Goal: Task Accomplishment & Management: Use online tool/utility

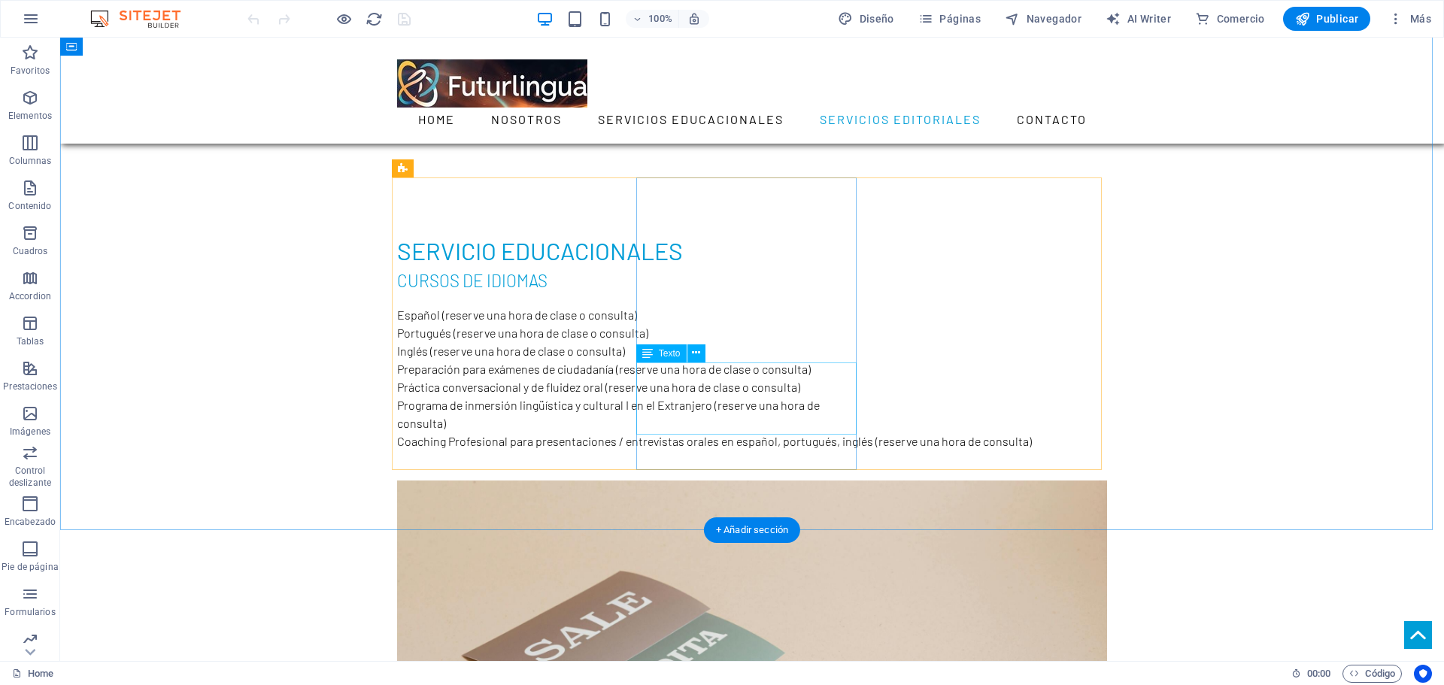
scroll to position [1730, 0]
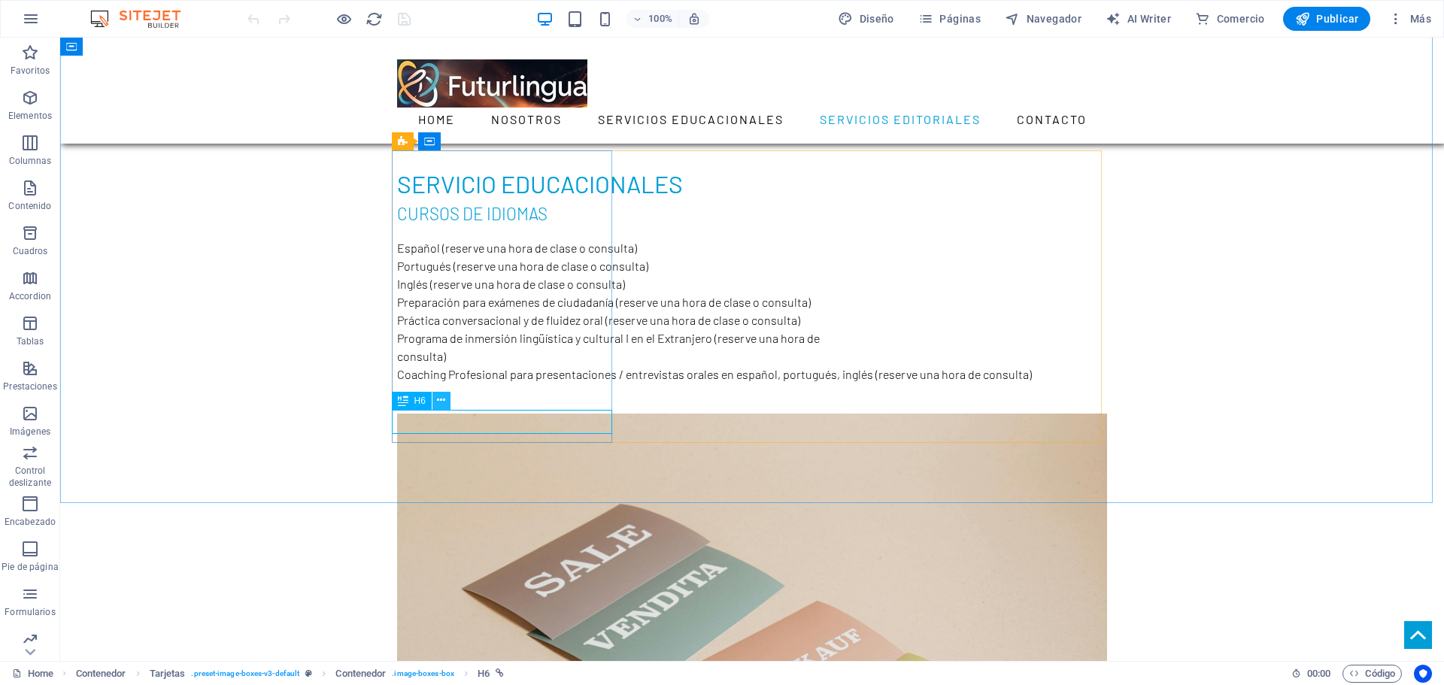
click at [443, 403] on icon at bounding box center [441, 401] width 8 height 16
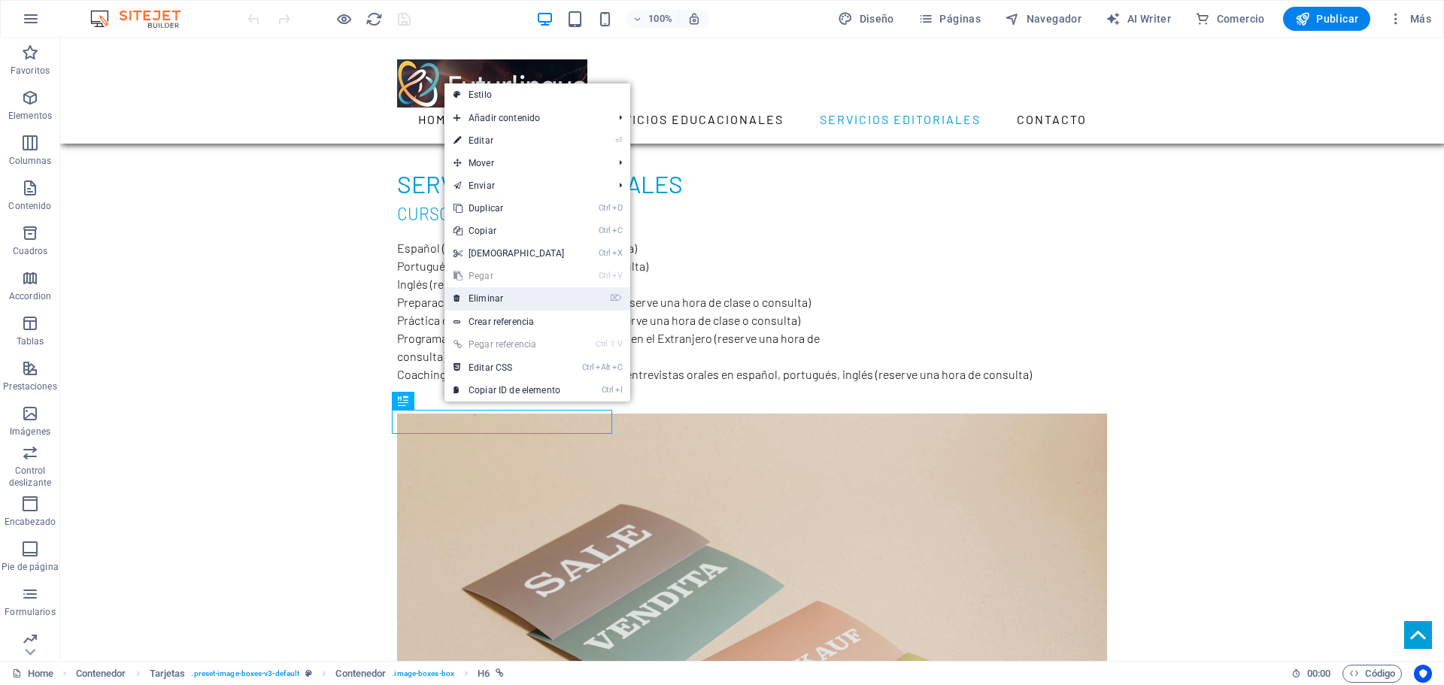
click at [491, 300] on link "⌦ Eliminar" at bounding box center [508, 298] width 129 height 23
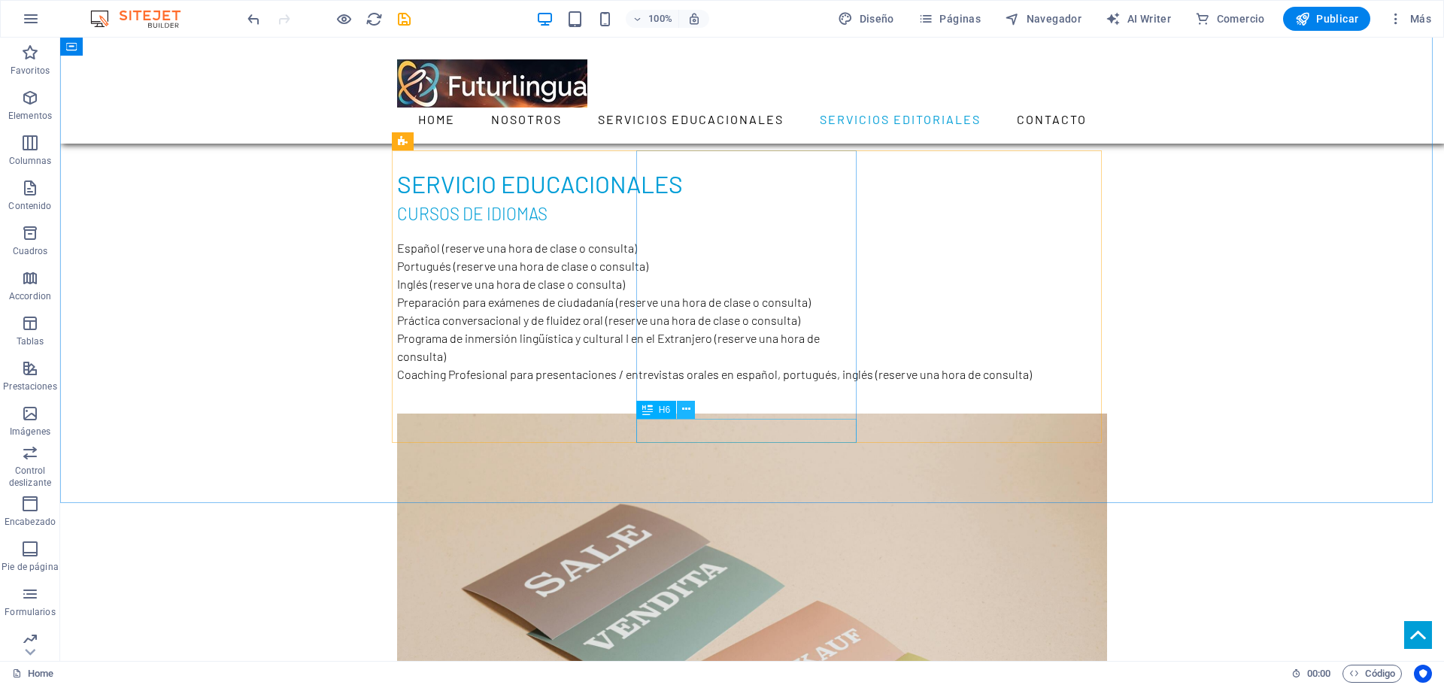
click at [689, 408] on icon at bounding box center [686, 410] width 8 height 16
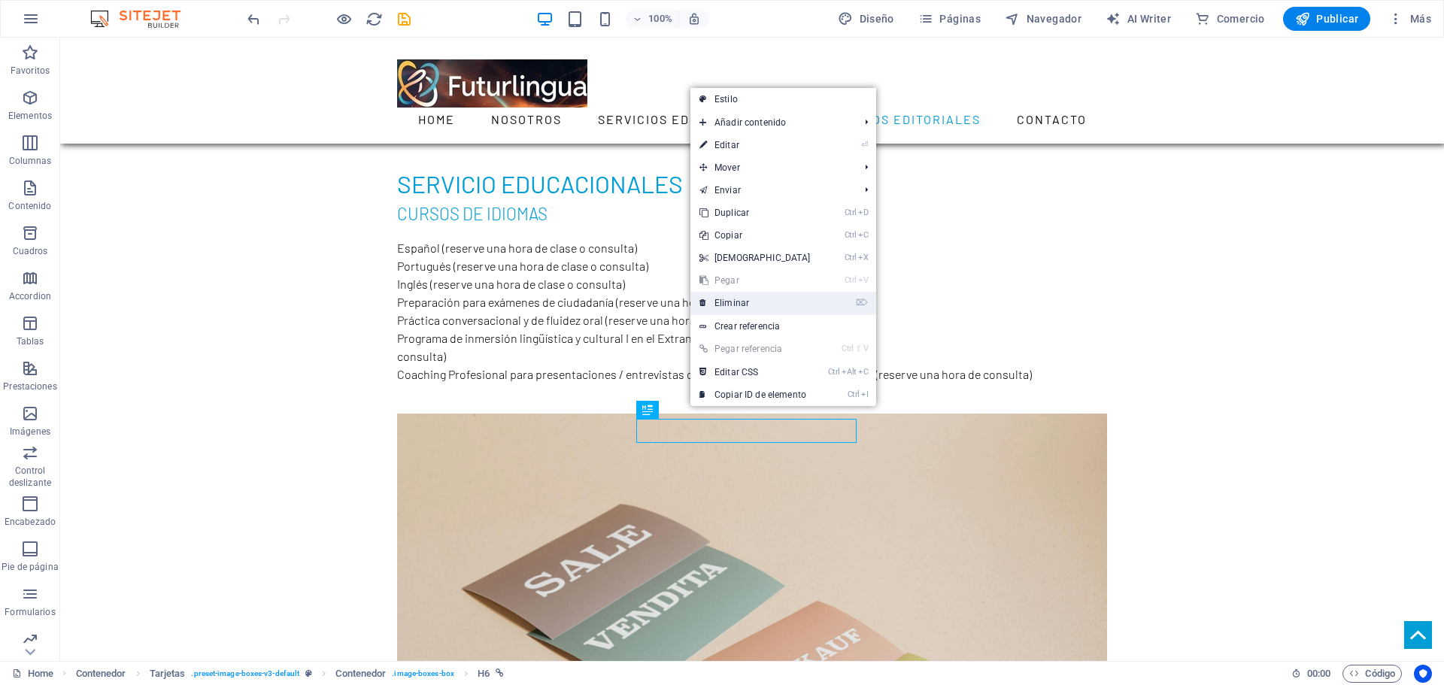
click at [730, 305] on link "⌦ Eliminar" at bounding box center [754, 303] width 129 height 23
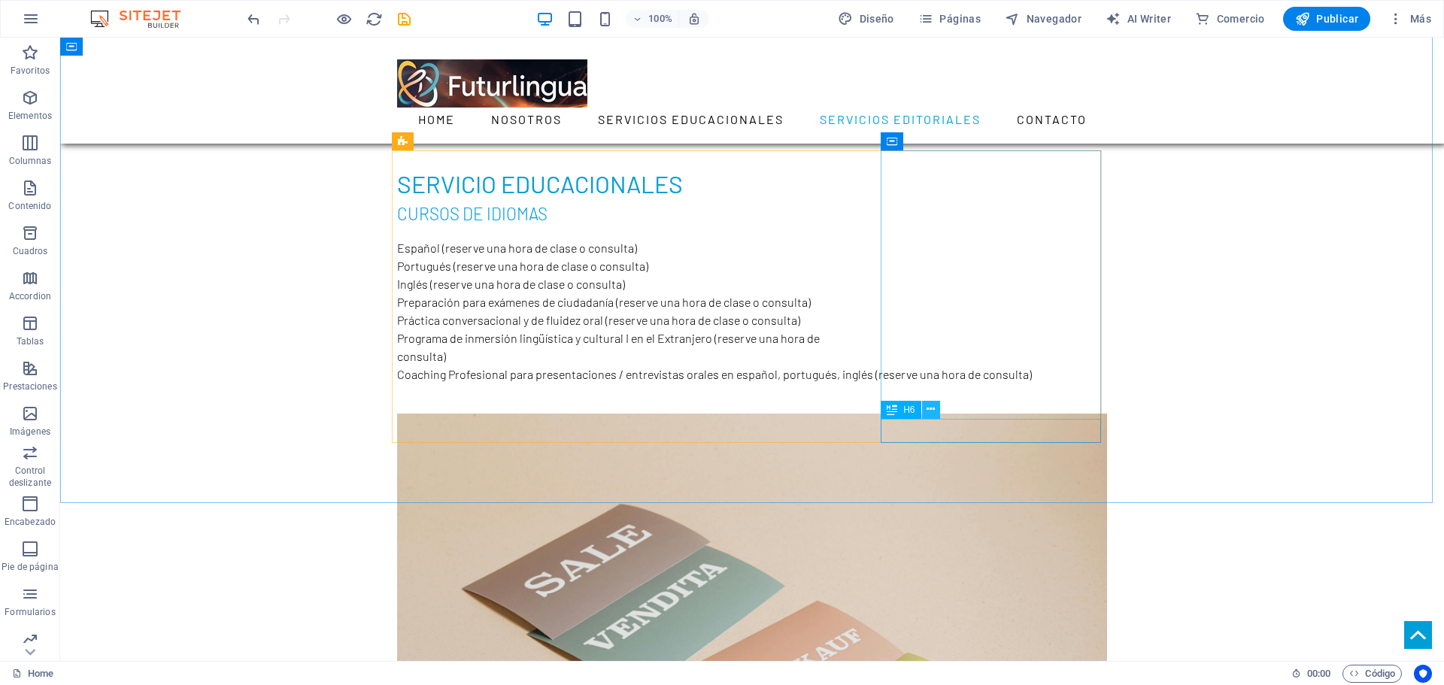
click at [931, 413] on icon at bounding box center [931, 410] width 8 height 16
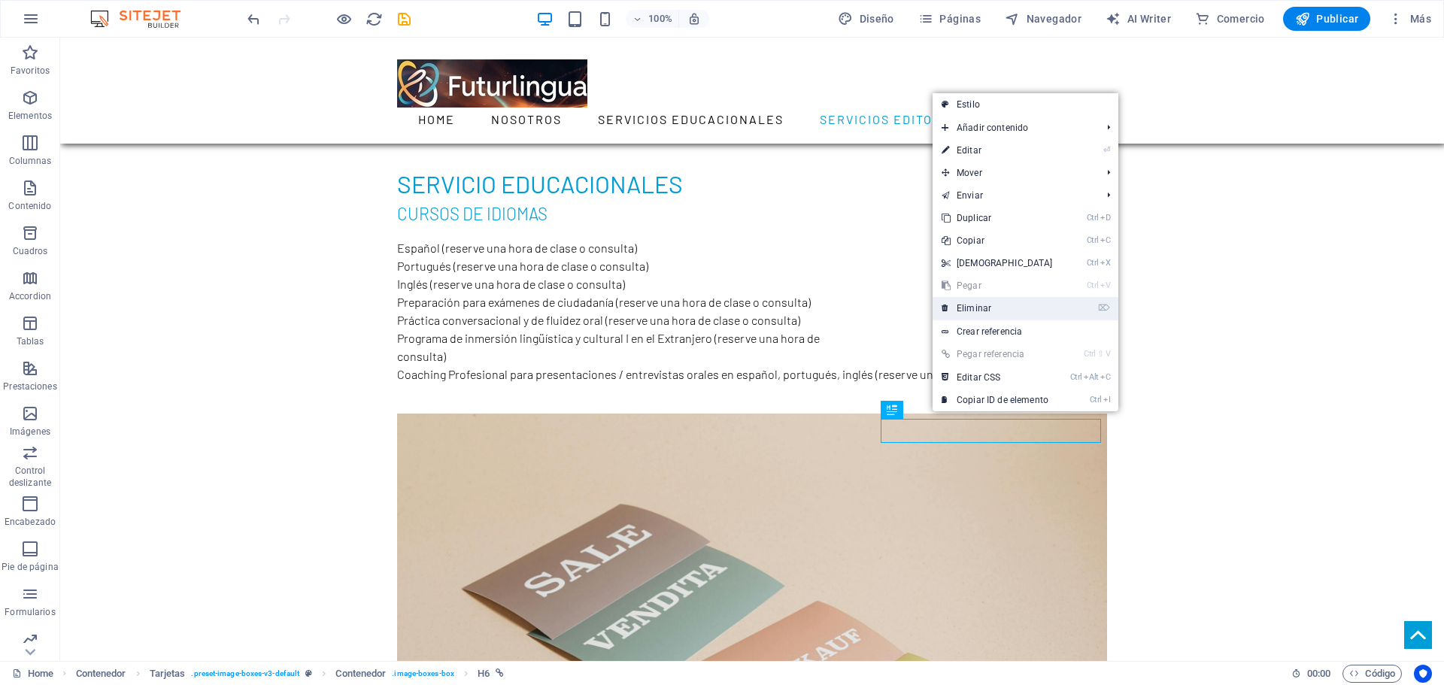
click at [974, 310] on link "⌦ Eliminar" at bounding box center [997, 308] width 129 height 23
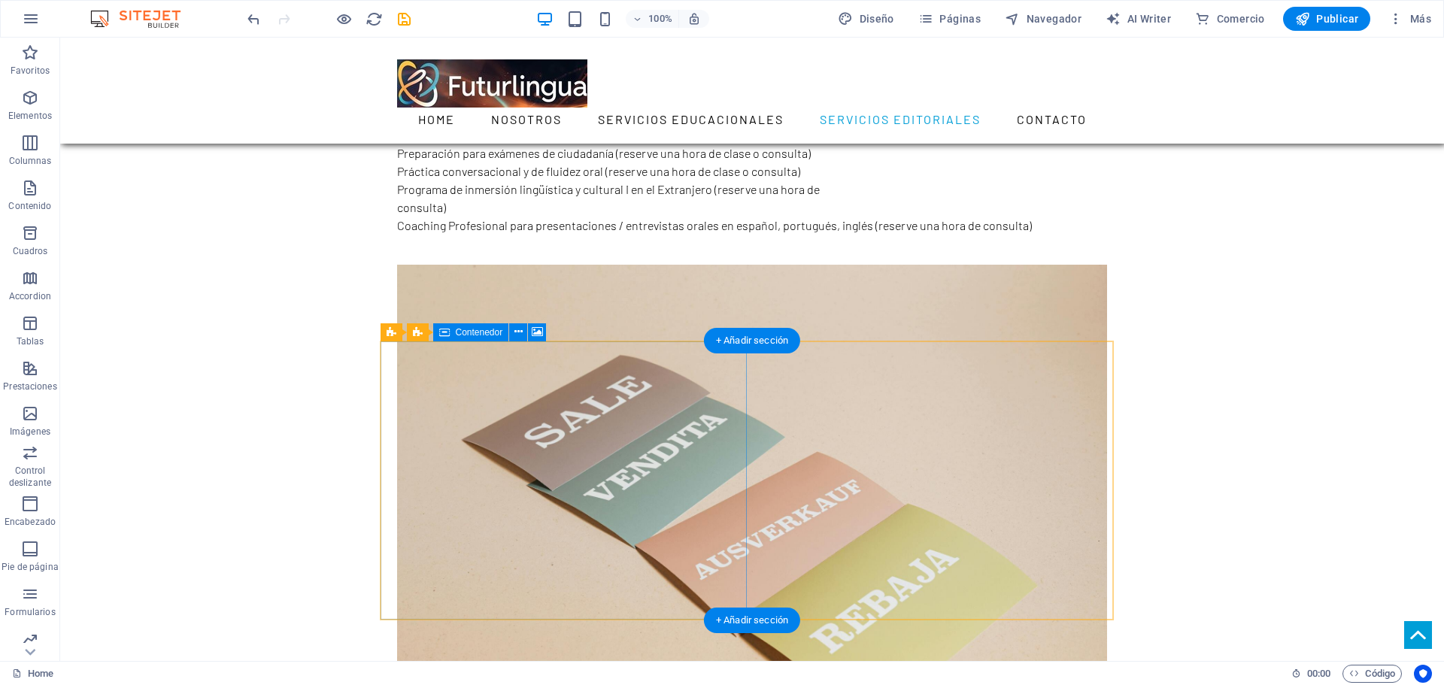
scroll to position [1880, 0]
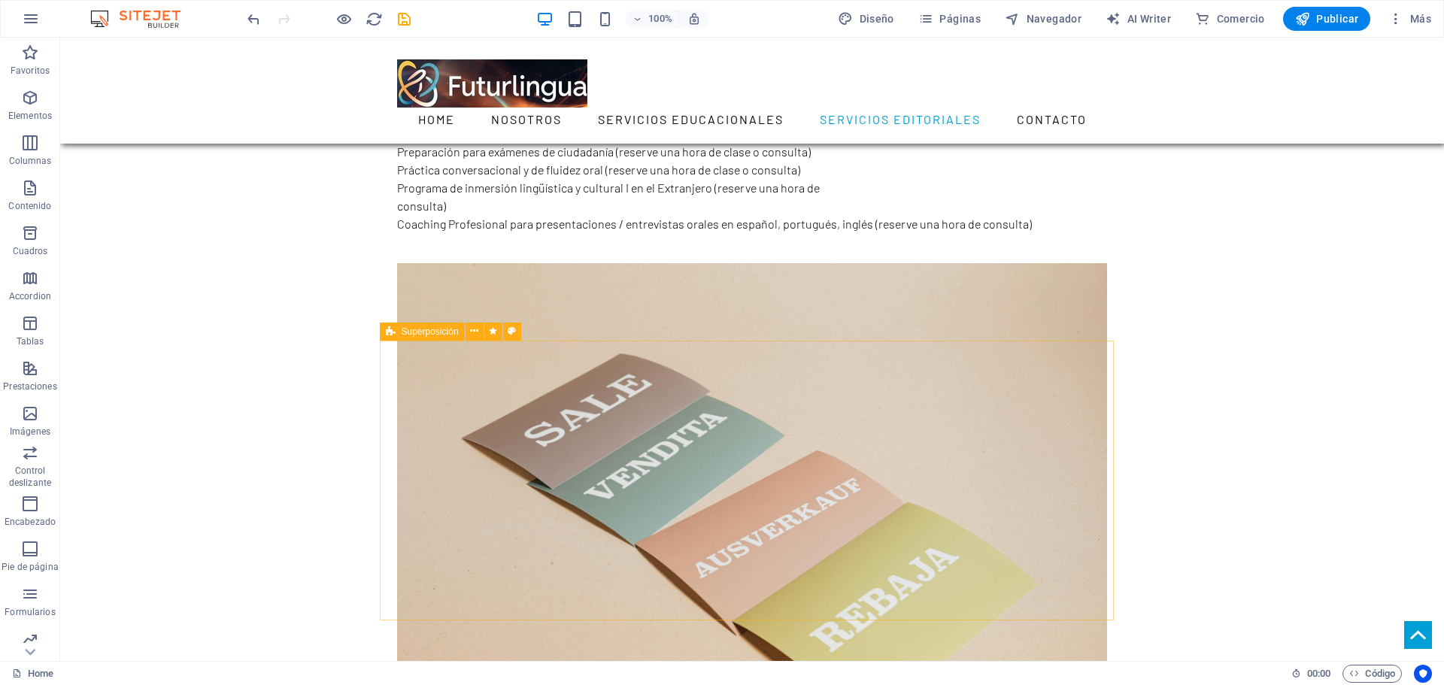
click at [438, 333] on span "Superposición" at bounding box center [430, 331] width 57 height 9
click at [478, 333] on icon at bounding box center [474, 331] width 8 height 16
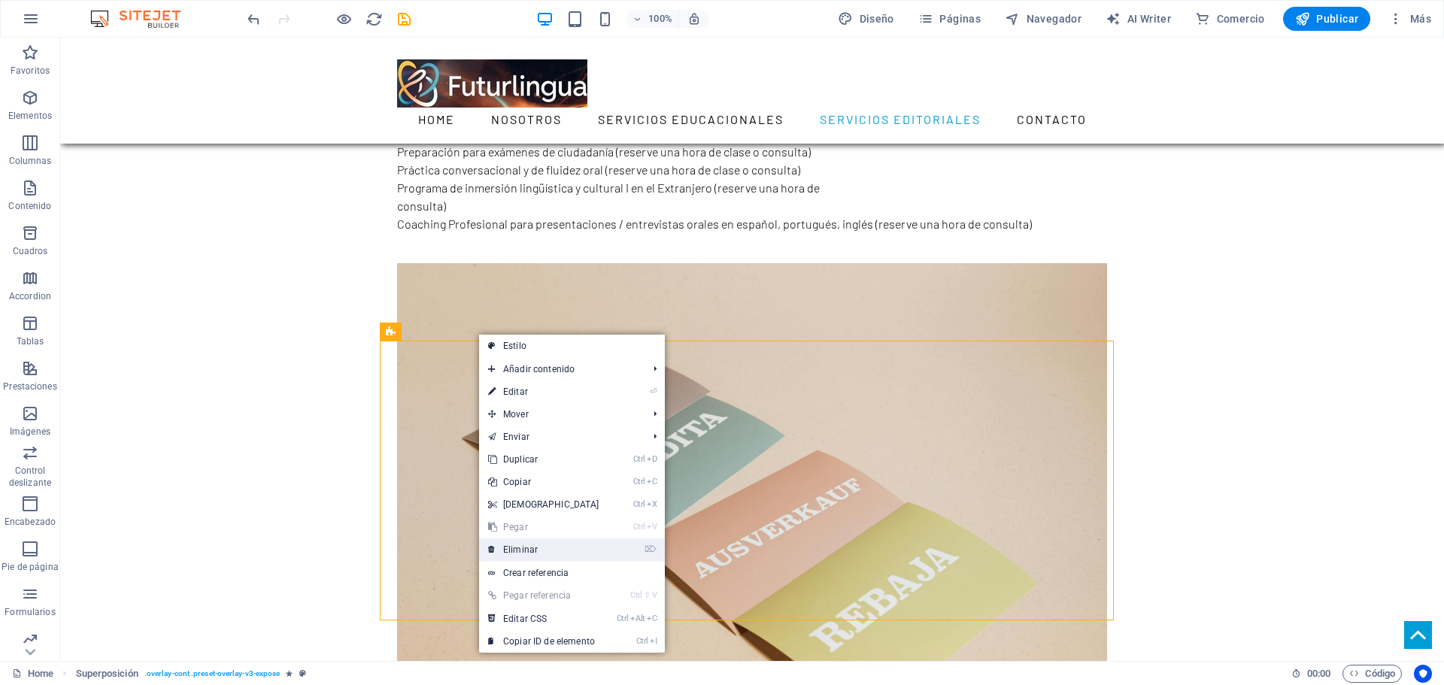
click at [513, 541] on link "⌦ Eliminar" at bounding box center [543, 549] width 129 height 23
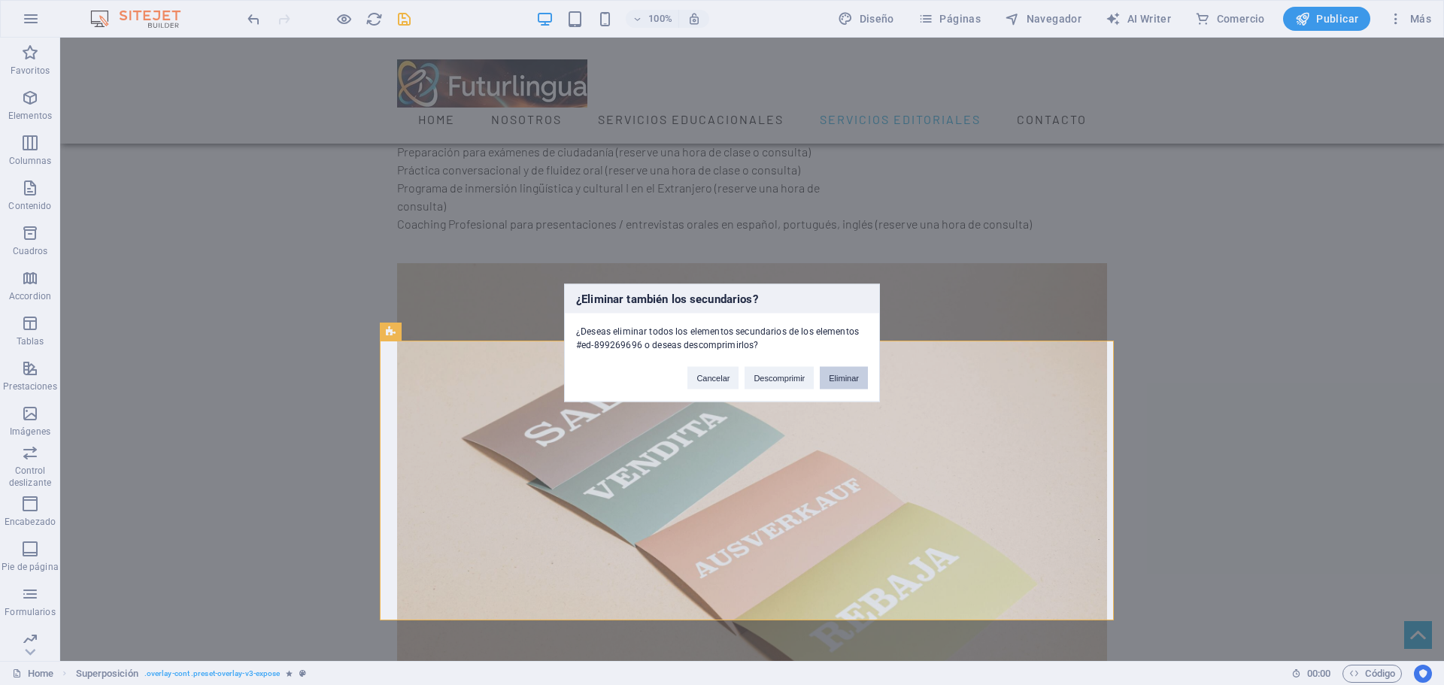
click at [841, 369] on button "Eliminar" at bounding box center [844, 377] width 48 height 23
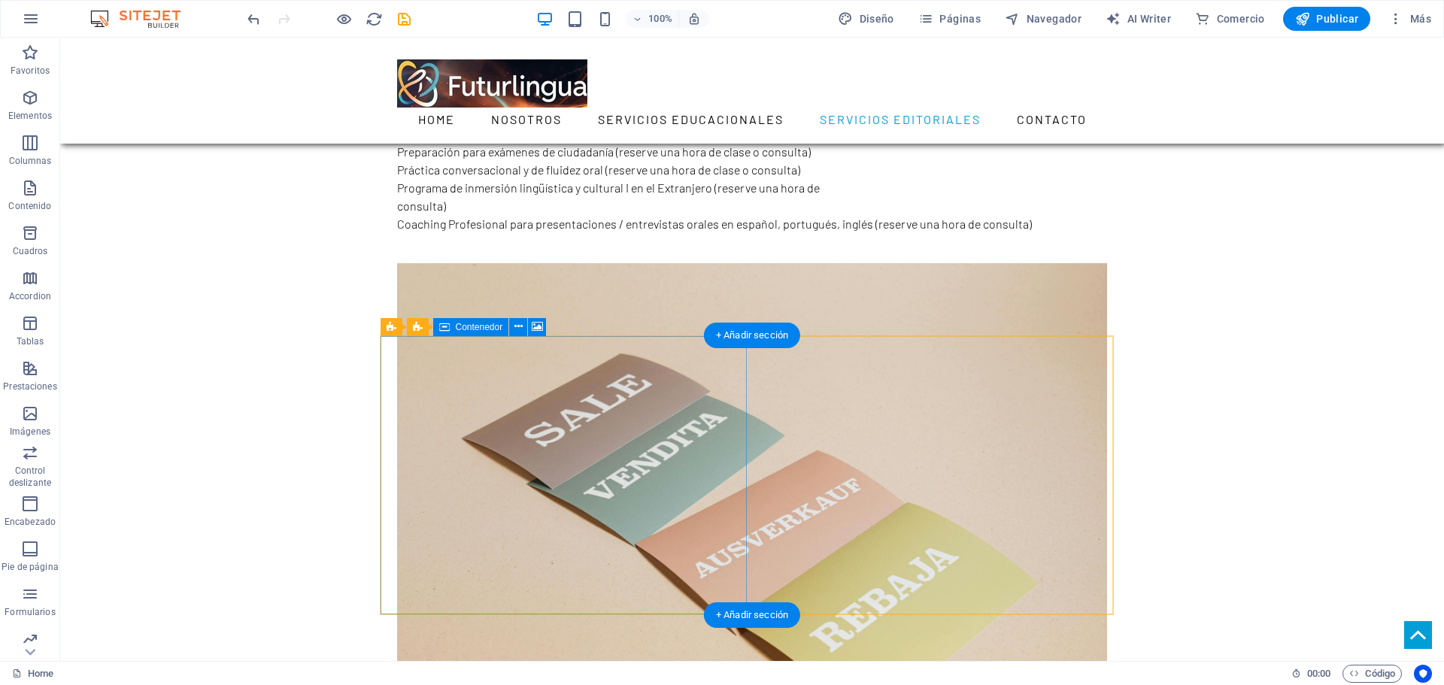
scroll to position [1955, 0]
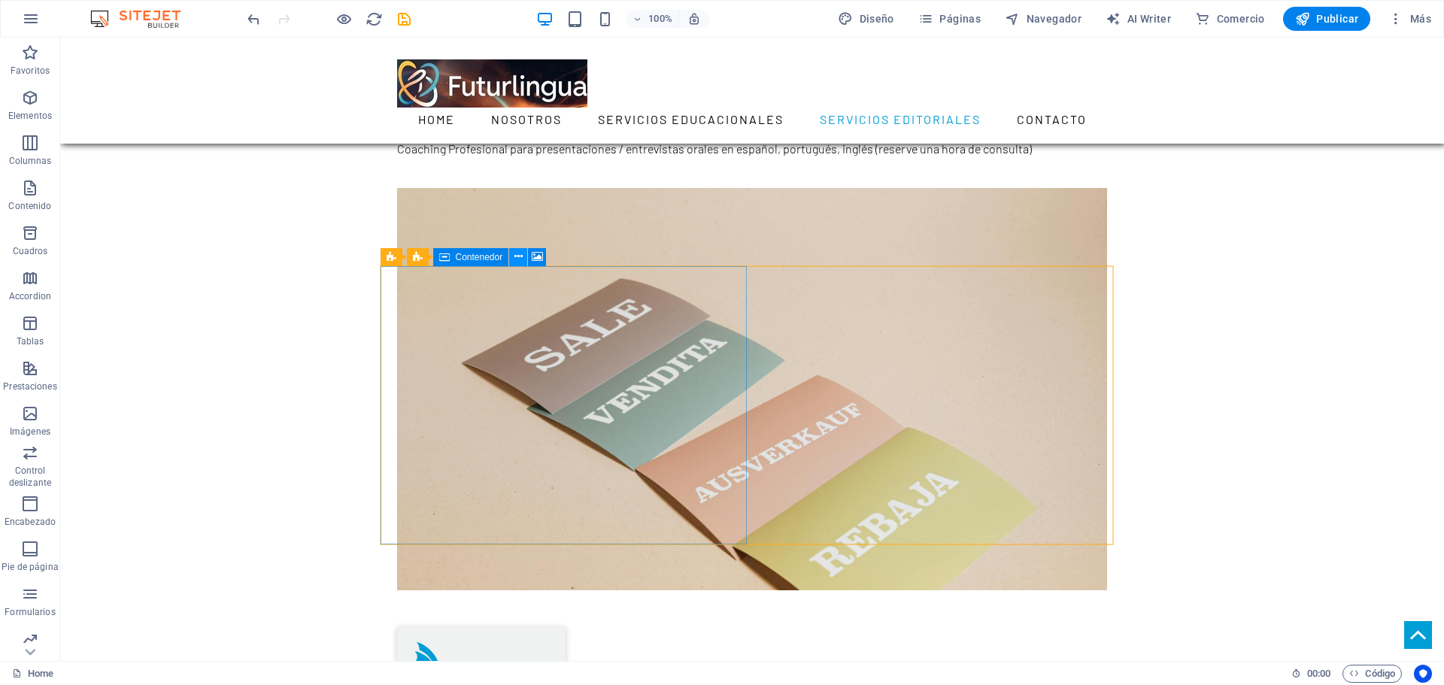
click at [517, 257] on icon at bounding box center [518, 257] width 8 height 16
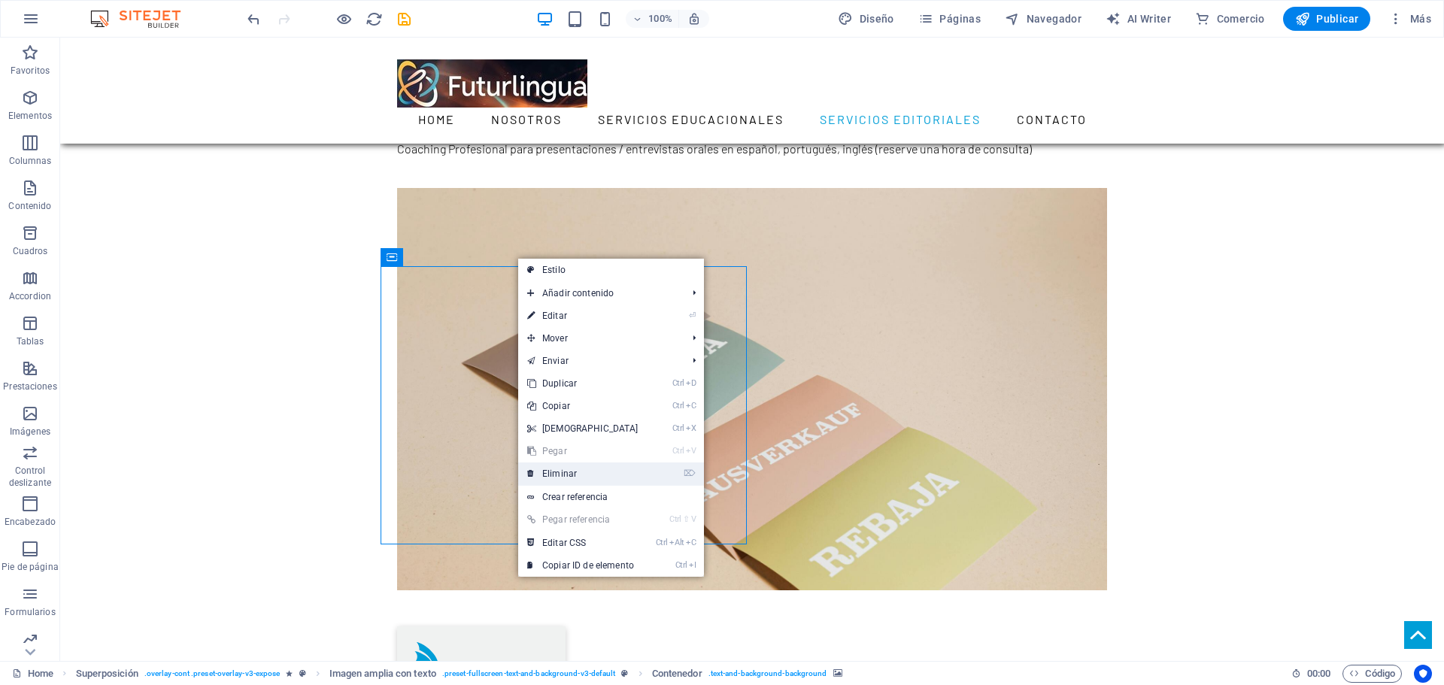
click at [569, 466] on link "⌦ Eliminar" at bounding box center [582, 474] width 129 height 23
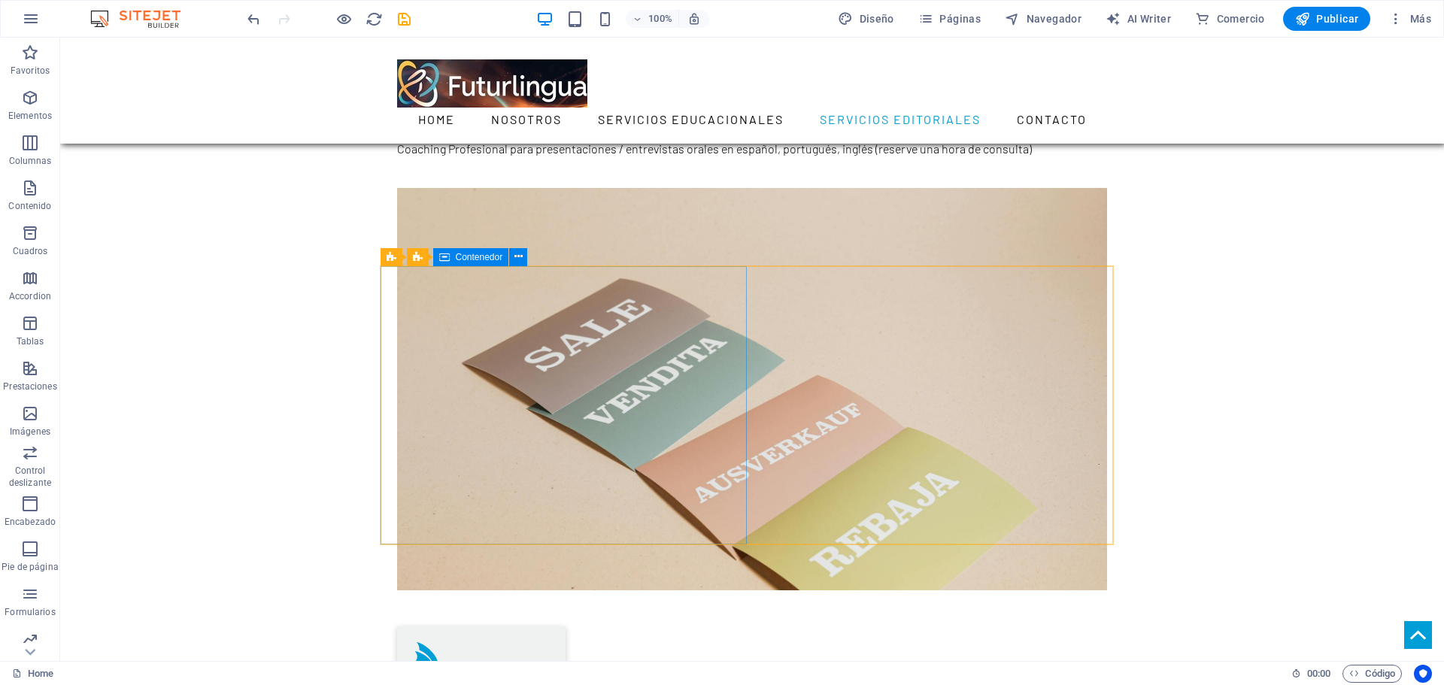
click at [493, 258] on span "Contenedor" at bounding box center [479, 257] width 47 height 9
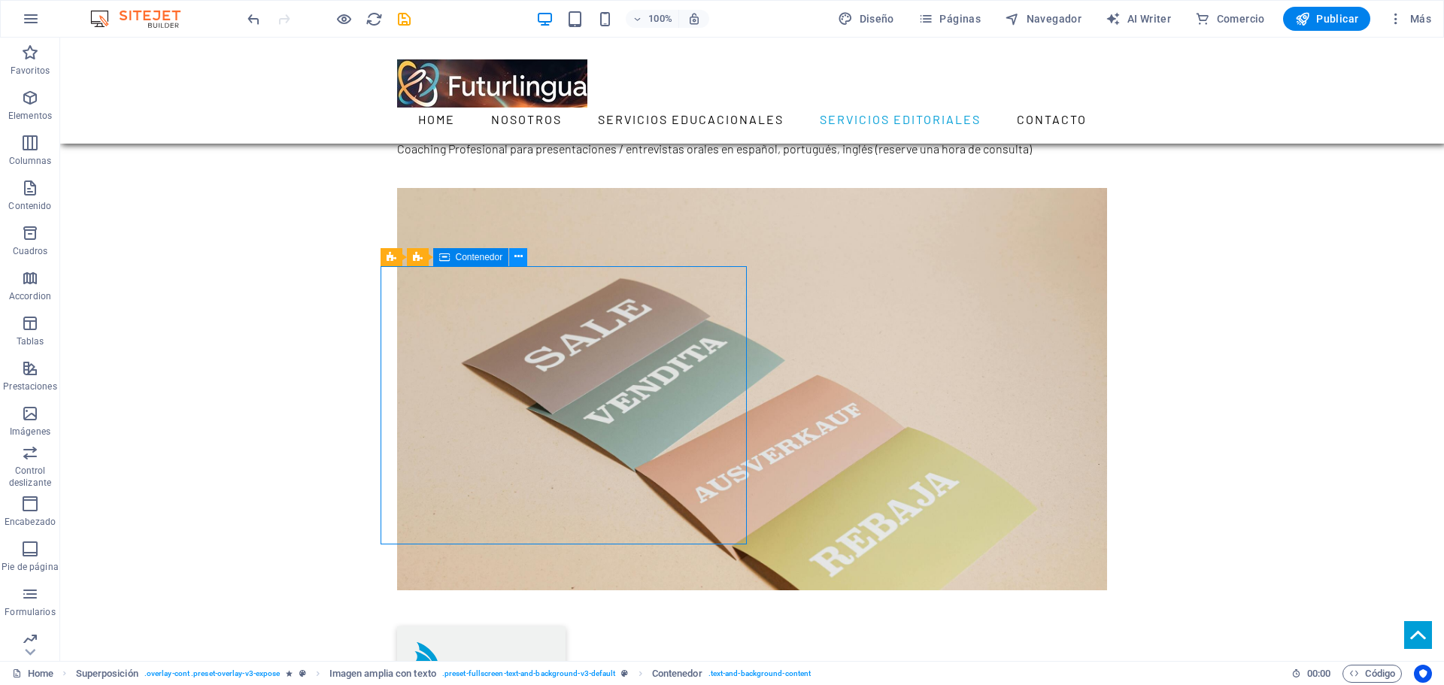
click at [517, 257] on icon at bounding box center [518, 257] width 8 height 16
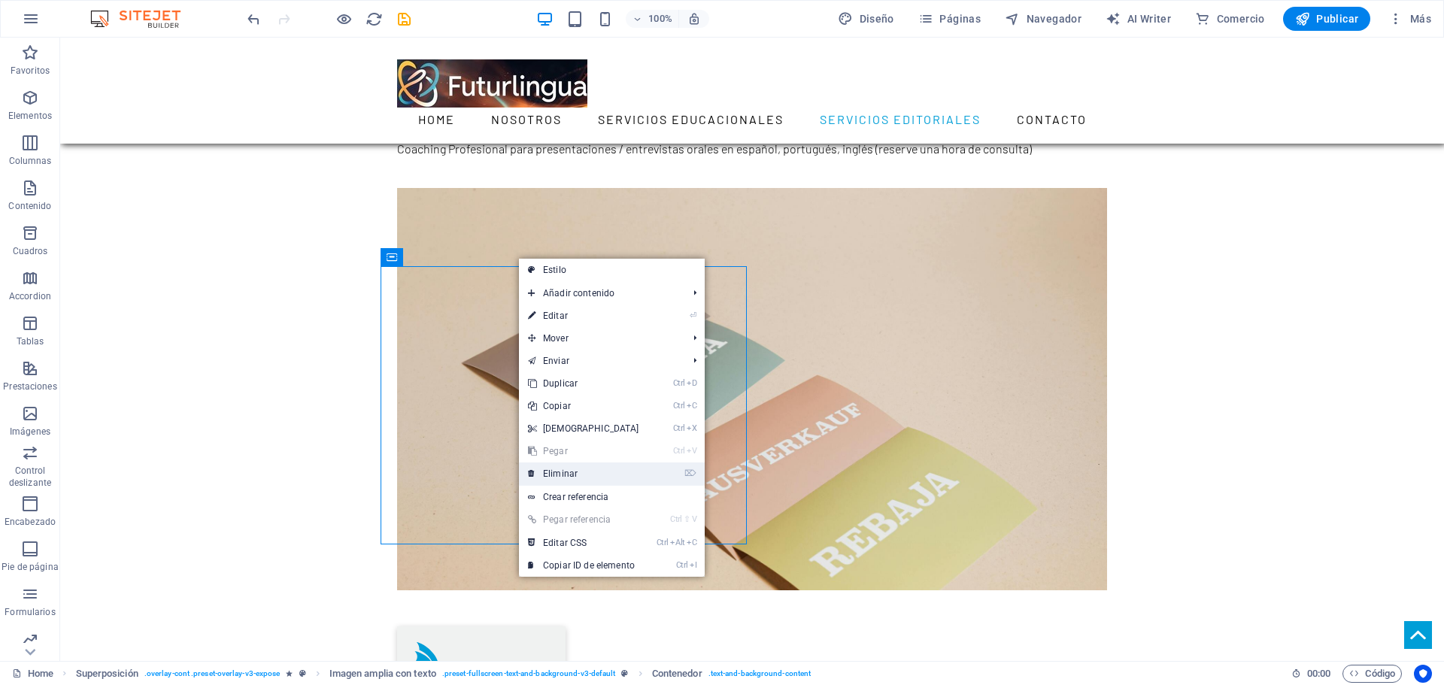
click at [558, 474] on link "⌦ Eliminar" at bounding box center [583, 474] width 129 height 23
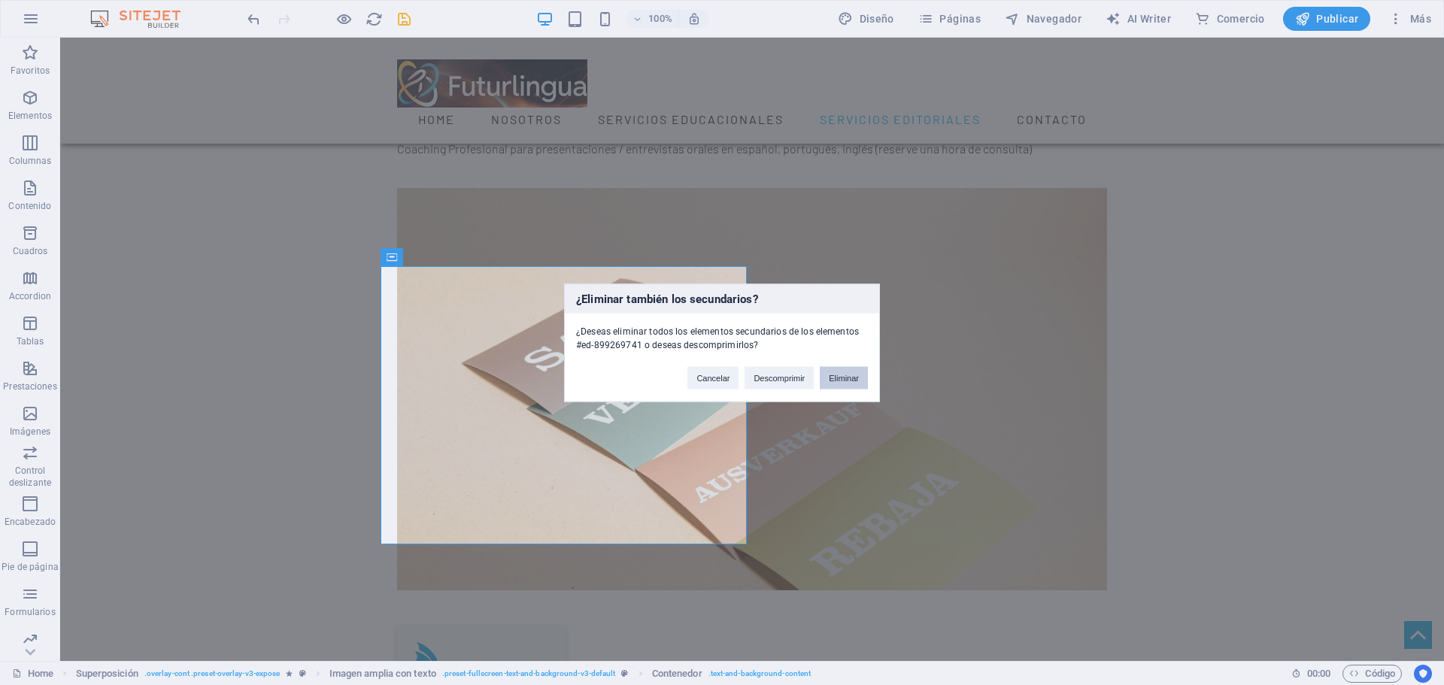
click at [847, 375] on button "Eliminar" at bounding box center [844, 377] width 48 height 23
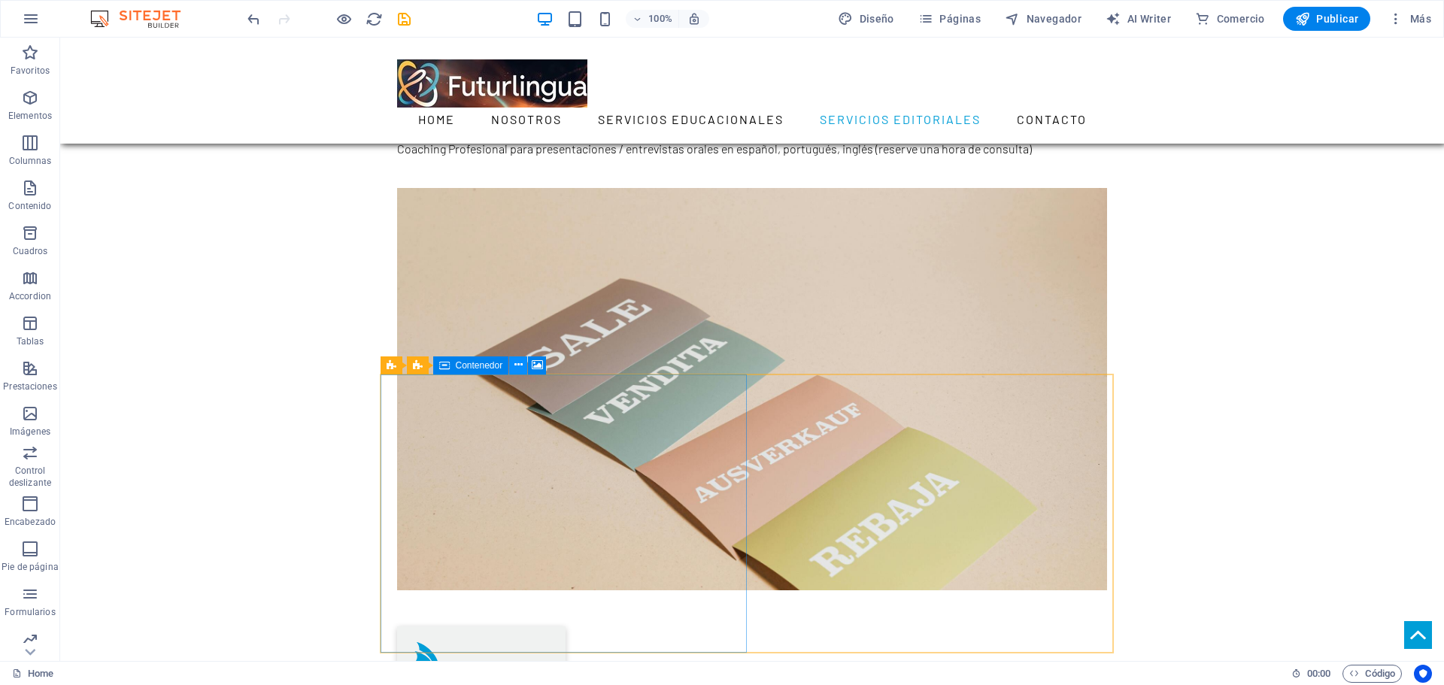
click at [519, 368] on icon at bounding box center [518, 365] width 8 height 16
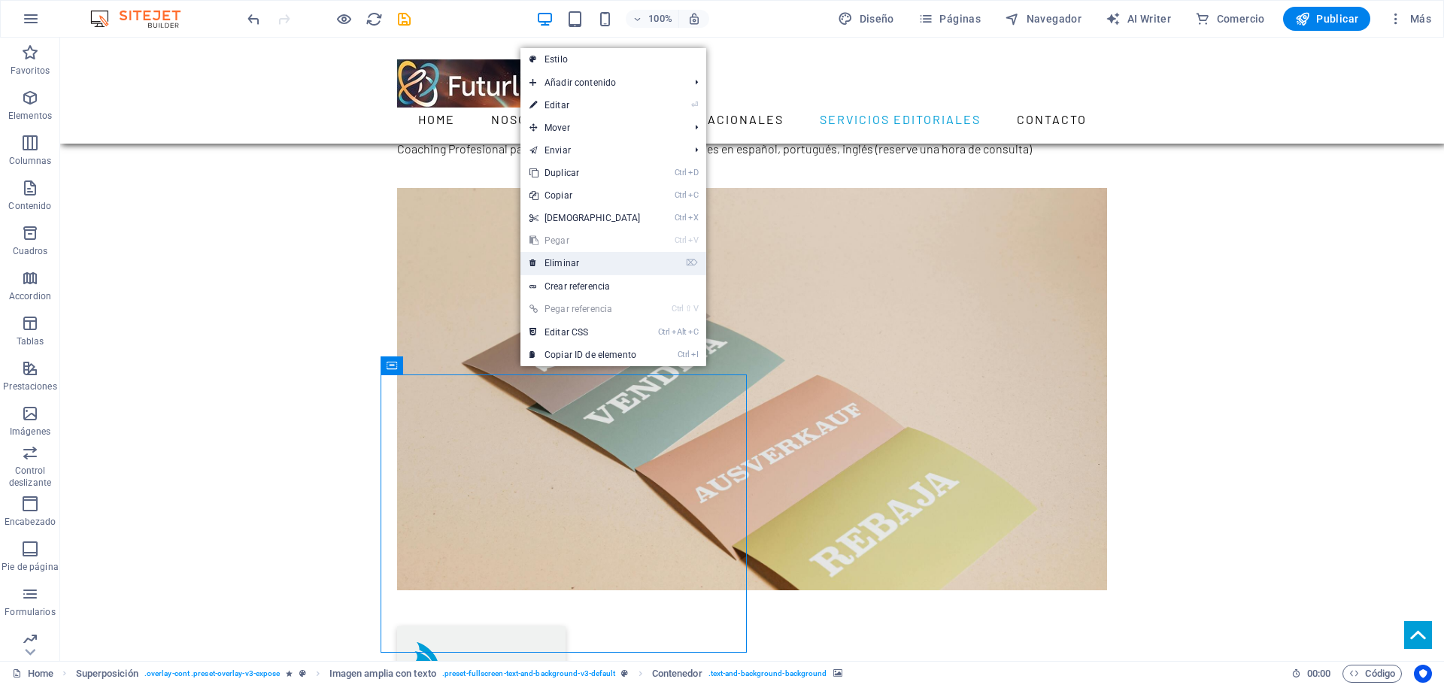
click at [572, 265] on link "⌦ Eliminar" at bounding box center [584, 263] width 129 height 23
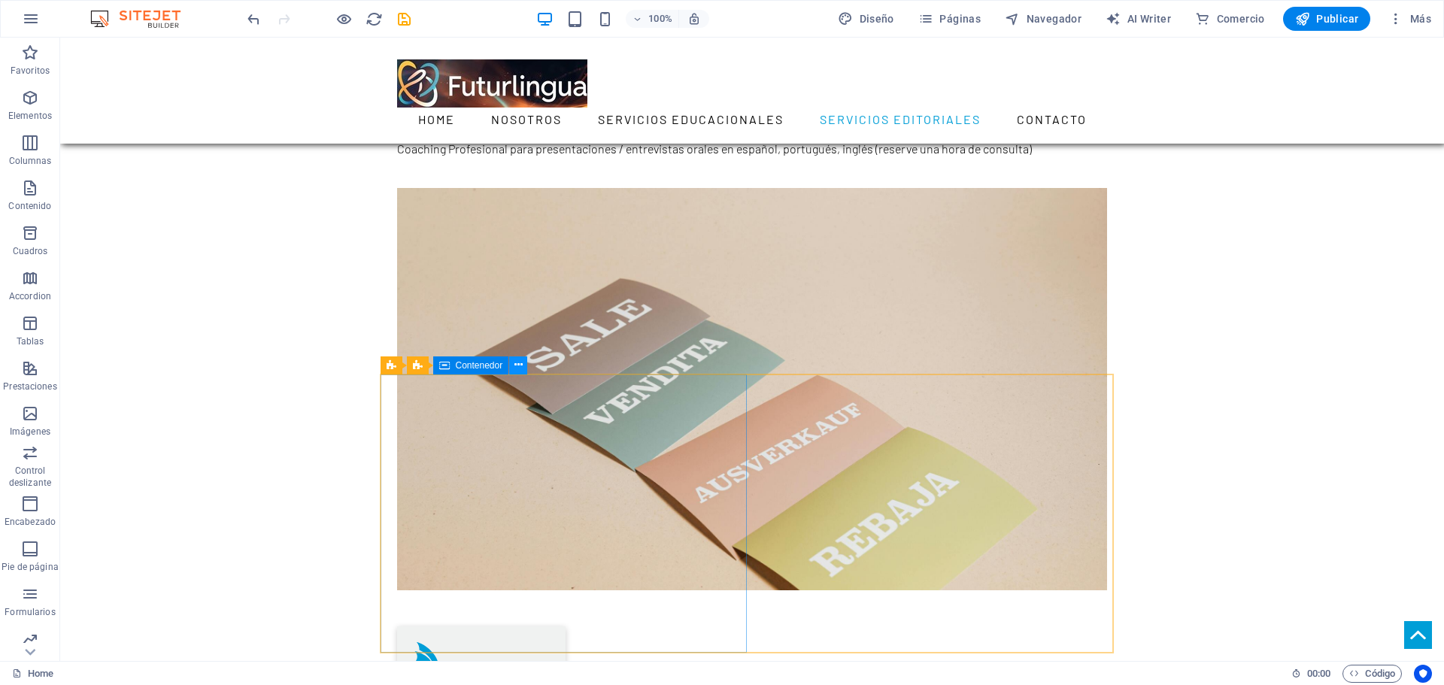
click at [518, 367] on icon at bounding box center [518, 365] width 8 height 16
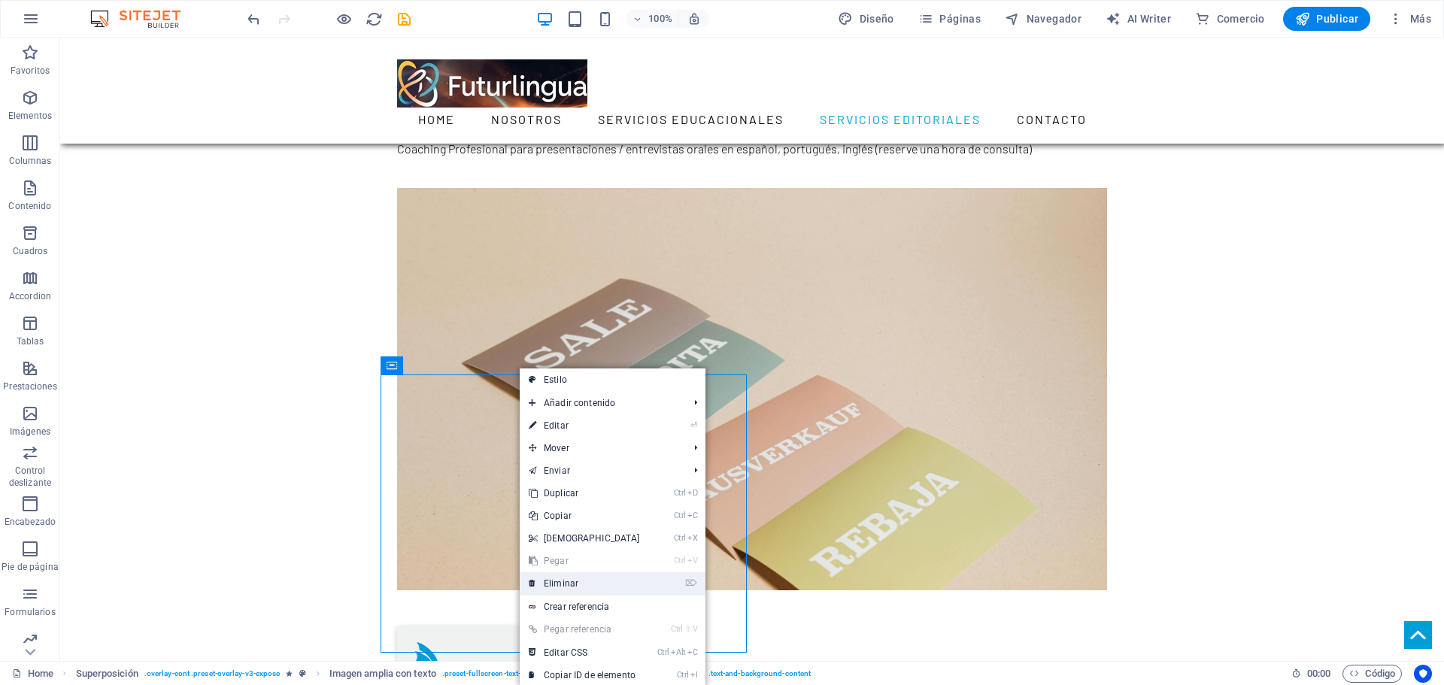
click at [578, 573] on link "⌦ Eliminar" at bounding box center [584, 583] width 129 height 23
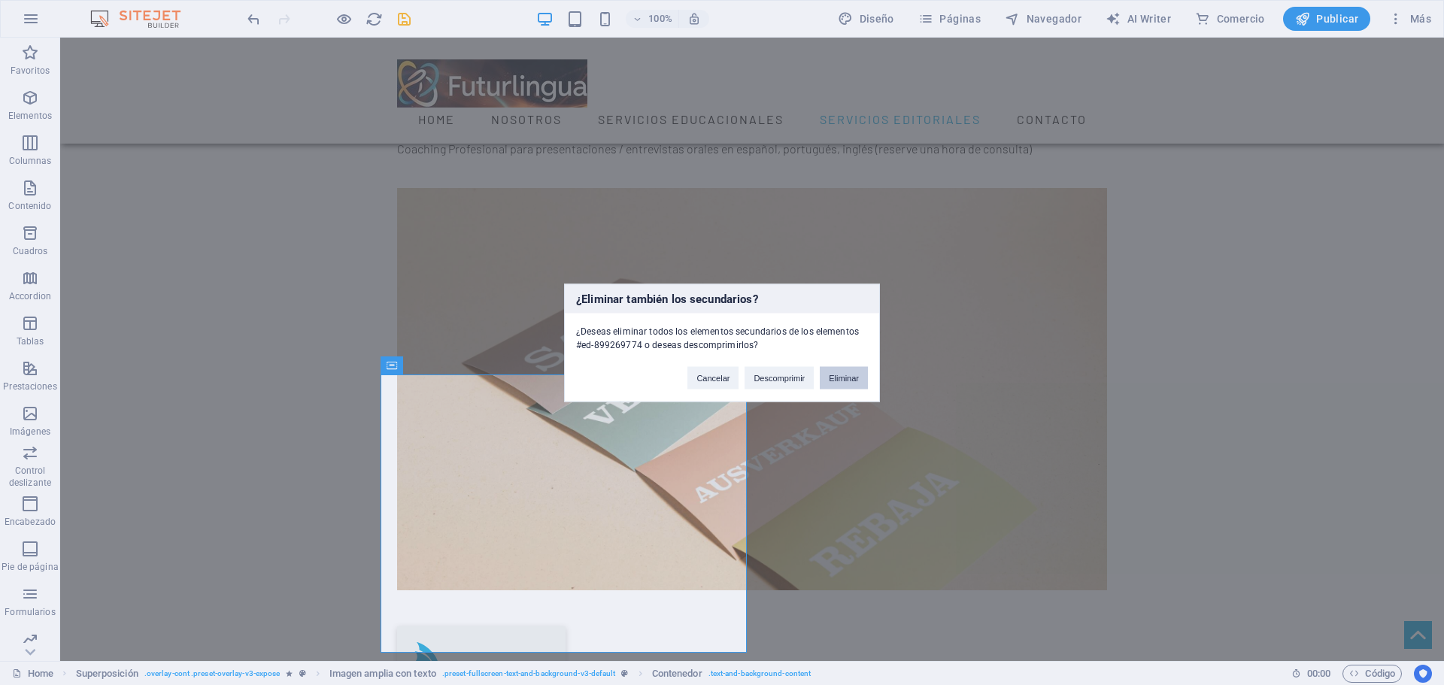
click at [845, 381] on button "Eliminar" at bounding box center [844, 377] width 48 height 23
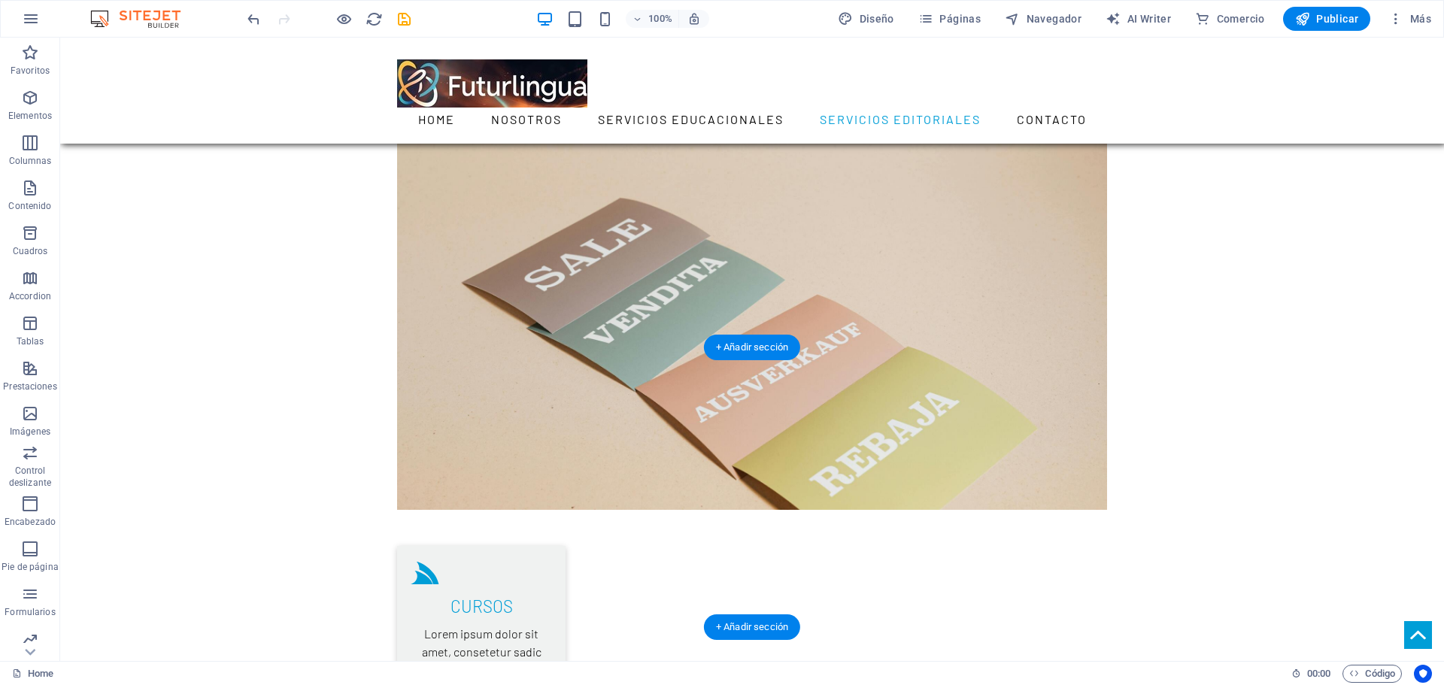
scroll to position [2106, 0]
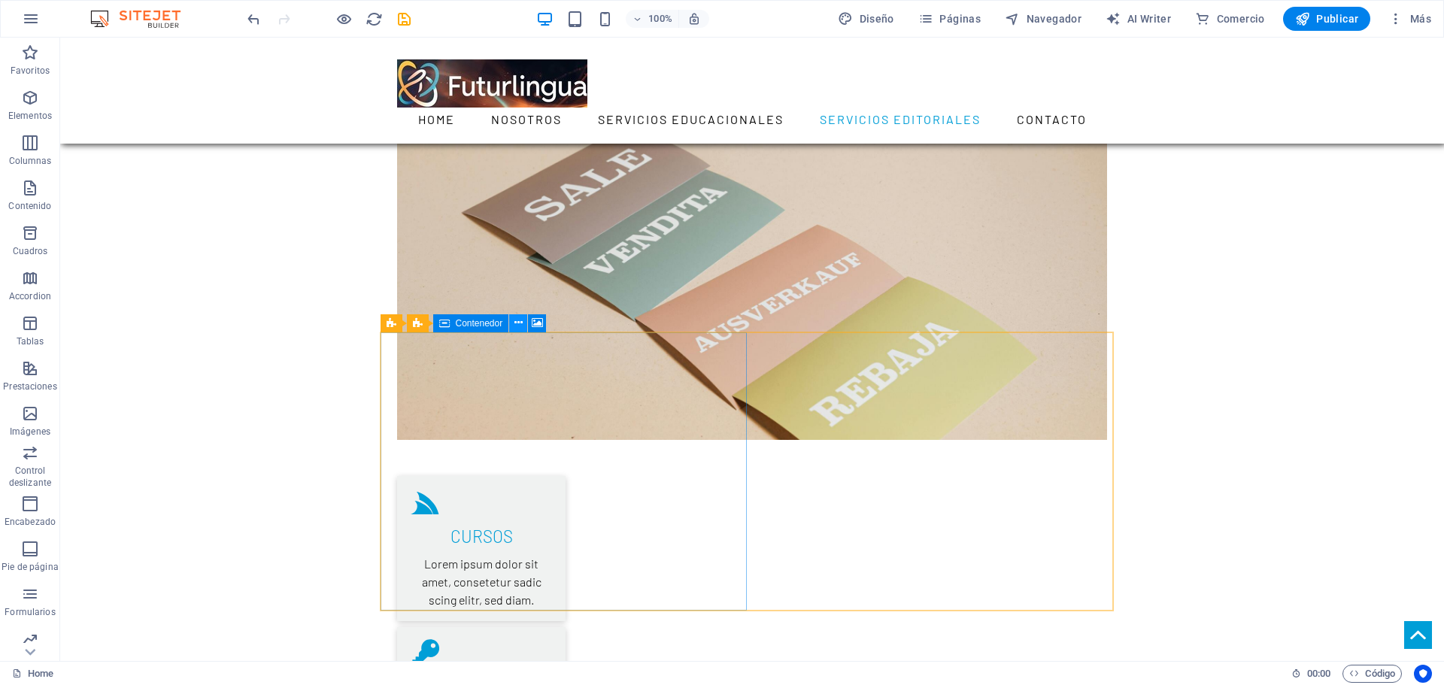
click at [522, 323] on icon at bounding box center [518, 323] width 8 height 16
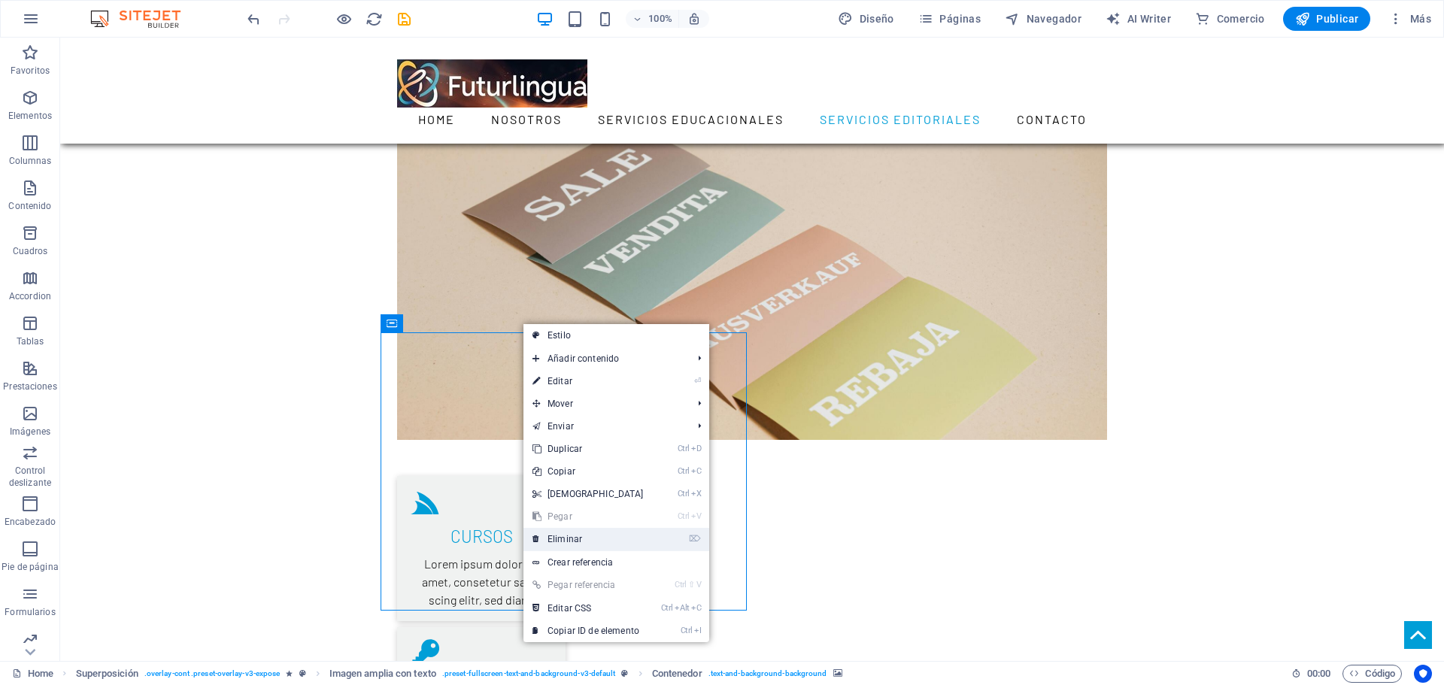
click at [565, 529] on link "⌦ Eliminar" at bounding box center [587, 539] width 129 height 23
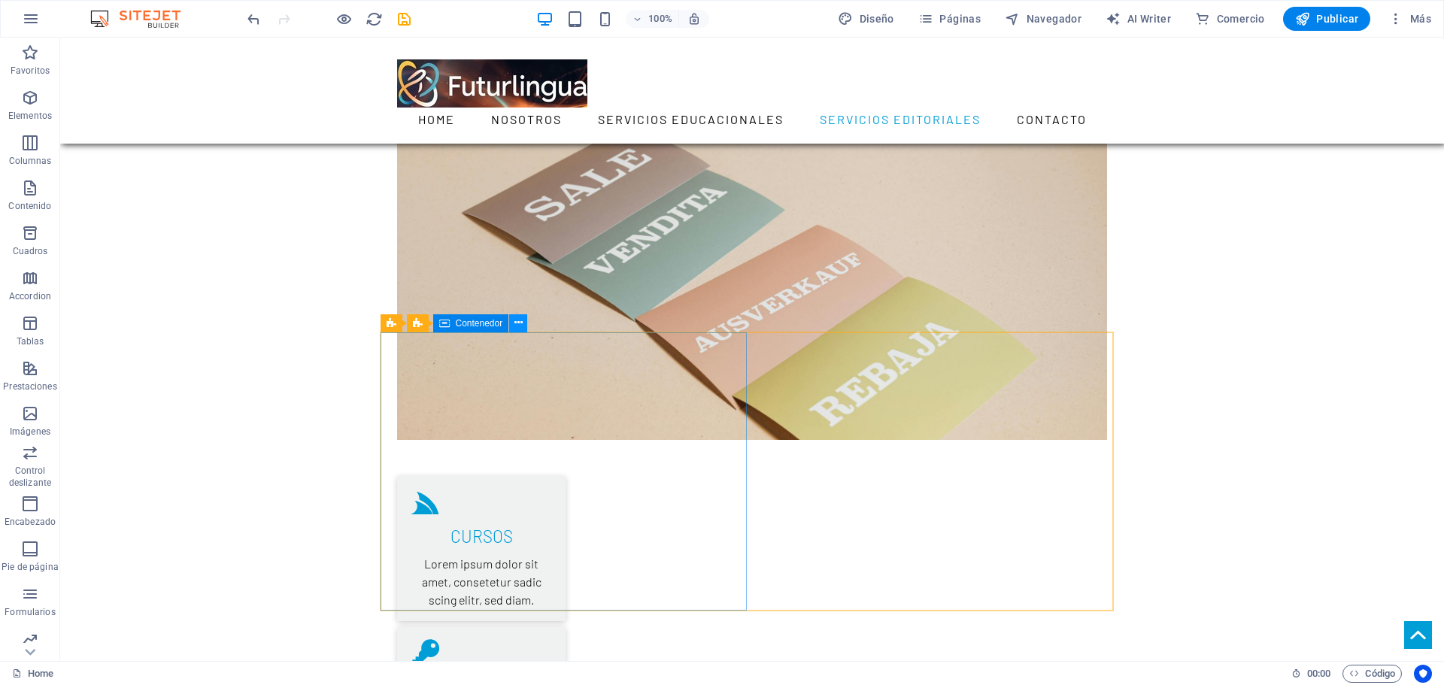
click at [517, 323] on icon at bounding box center [518, 323] width 8 height 16
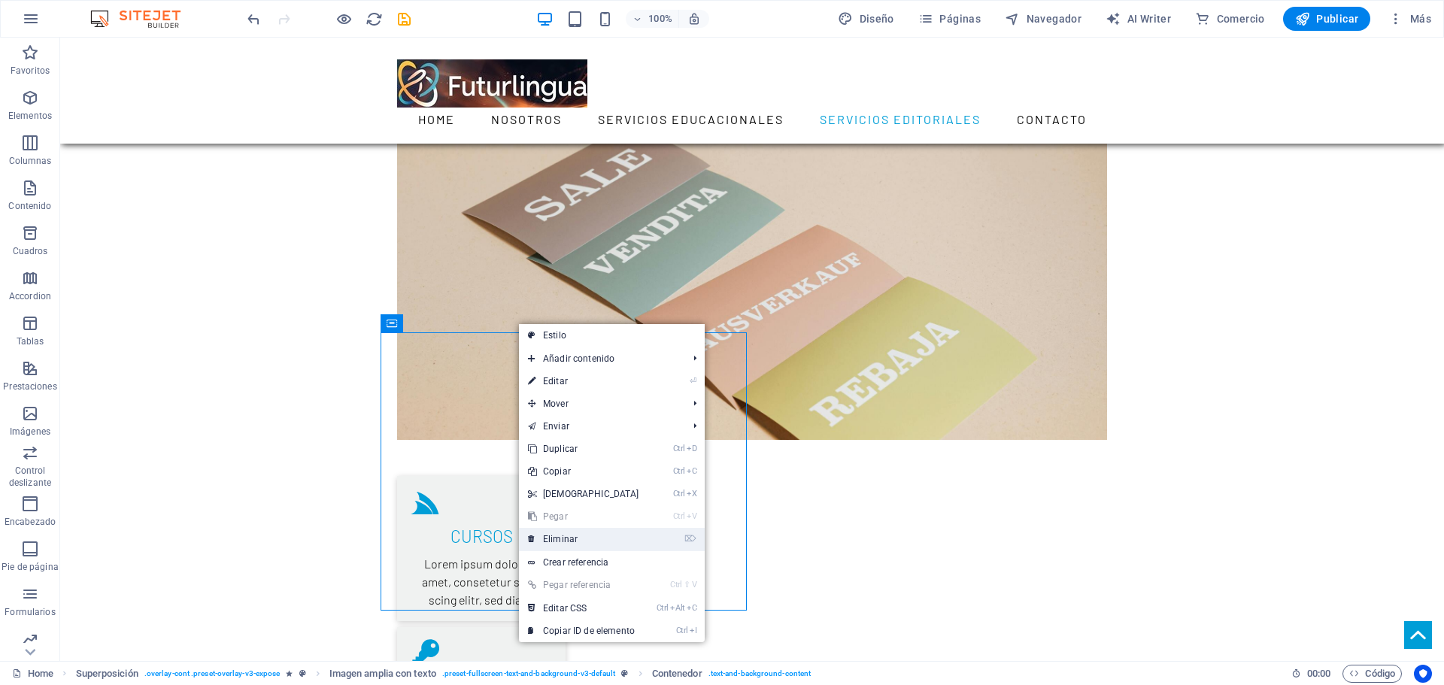
click at [568, 535] on link "⌦ Eliminar" at bounding box center [583, 539] width 129 height 23
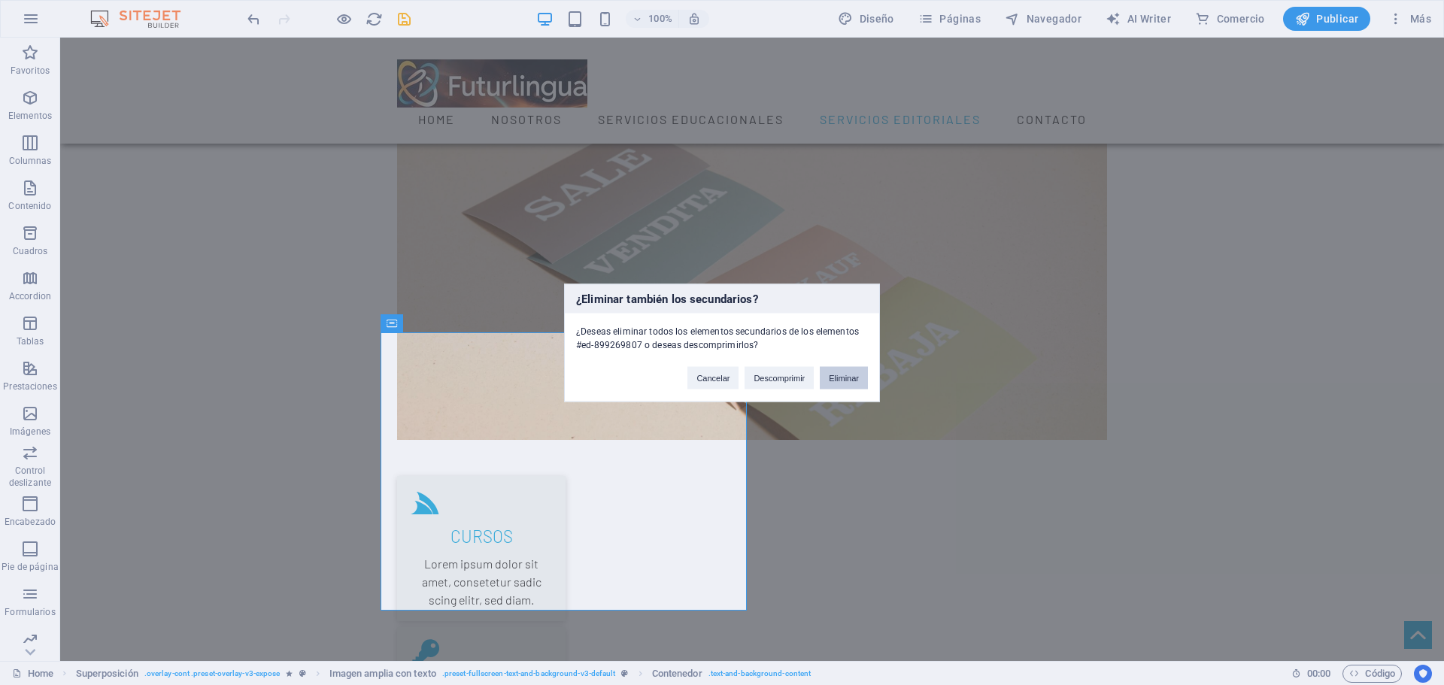
click at [836, 371] on button "Eliminar" at bounding box center [844, 377] width 48 height 23
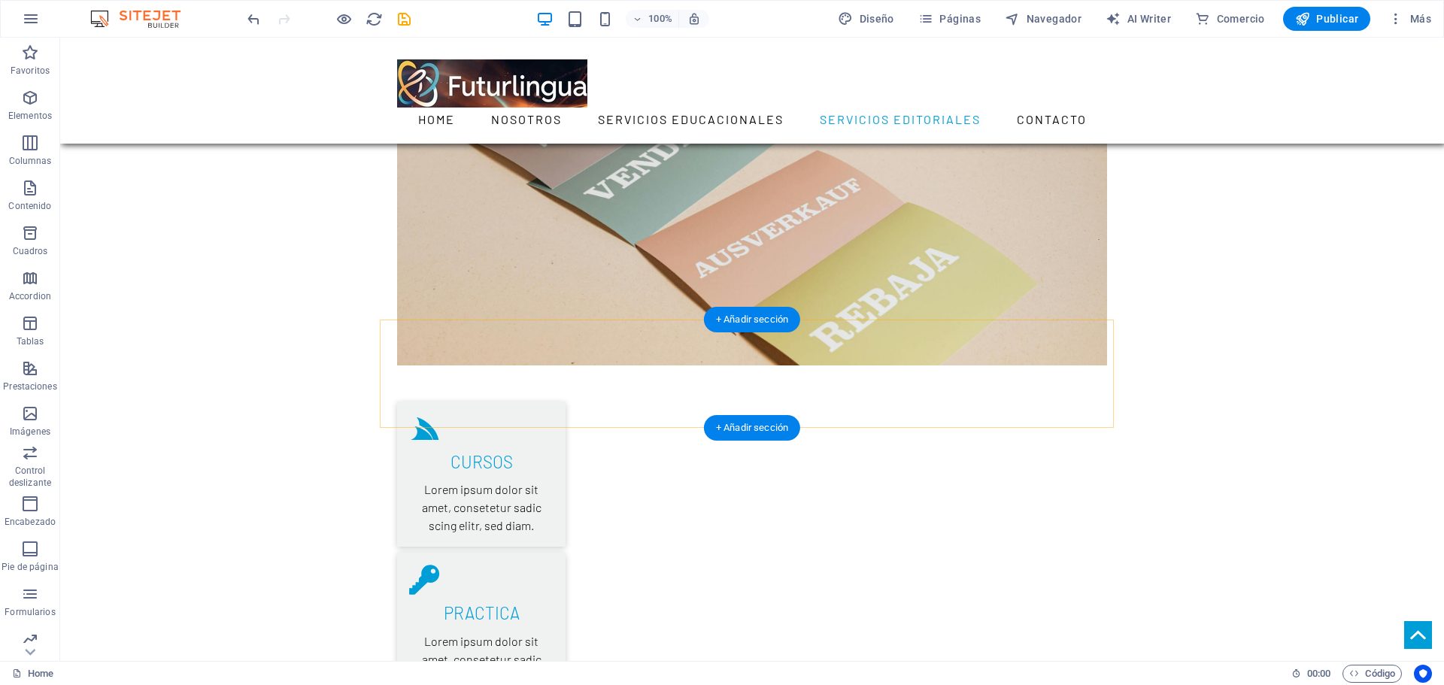
scroll to position [2256, 0]
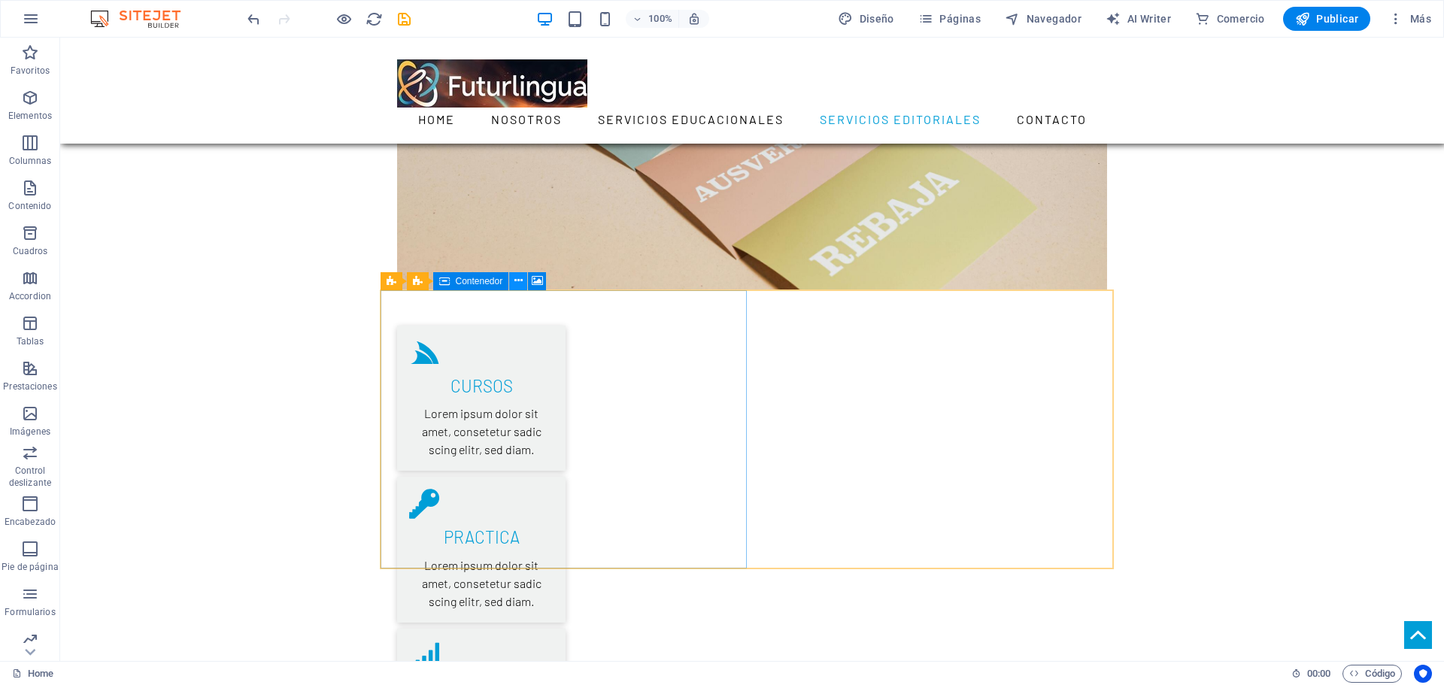
click at [520, 282] on icon at bounding box center [518, 281] width 8 height 16
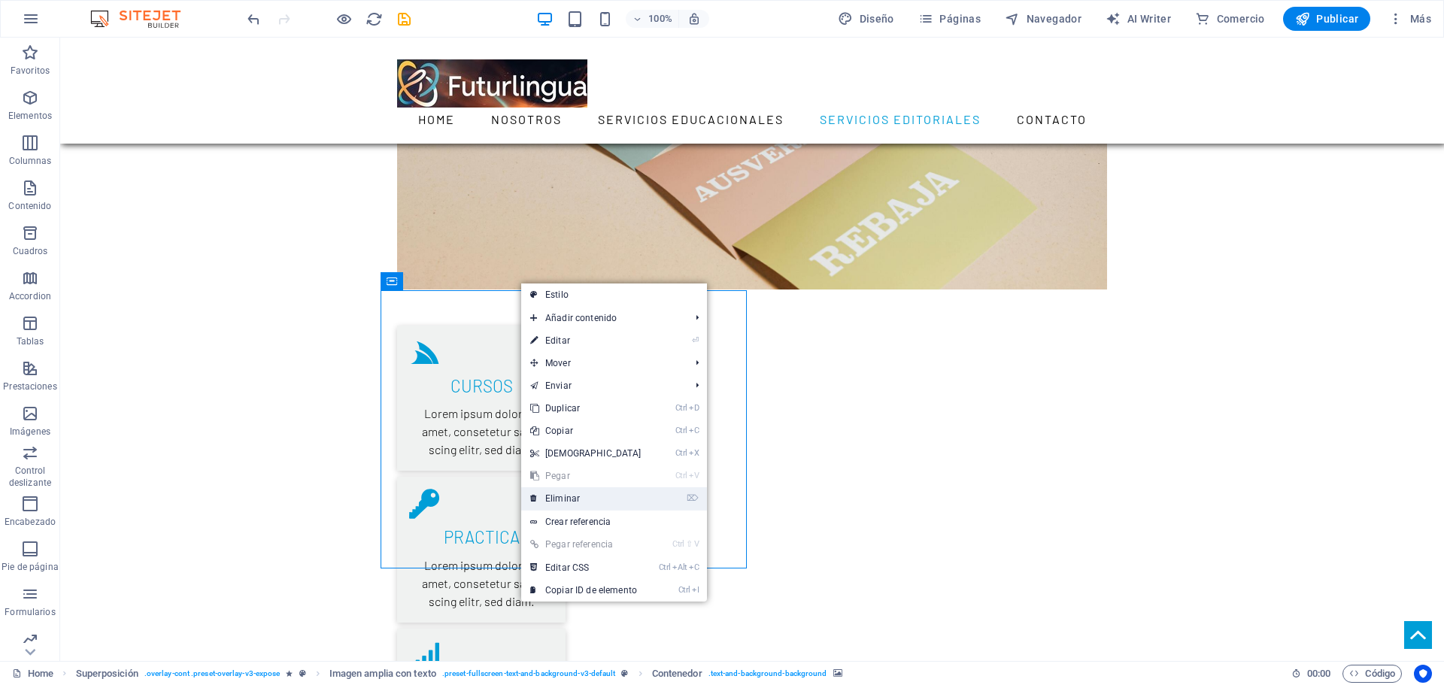
click at [572, 496] on link "⌦ Eliminar" at bounding box center [585, 498] width 129 height 23
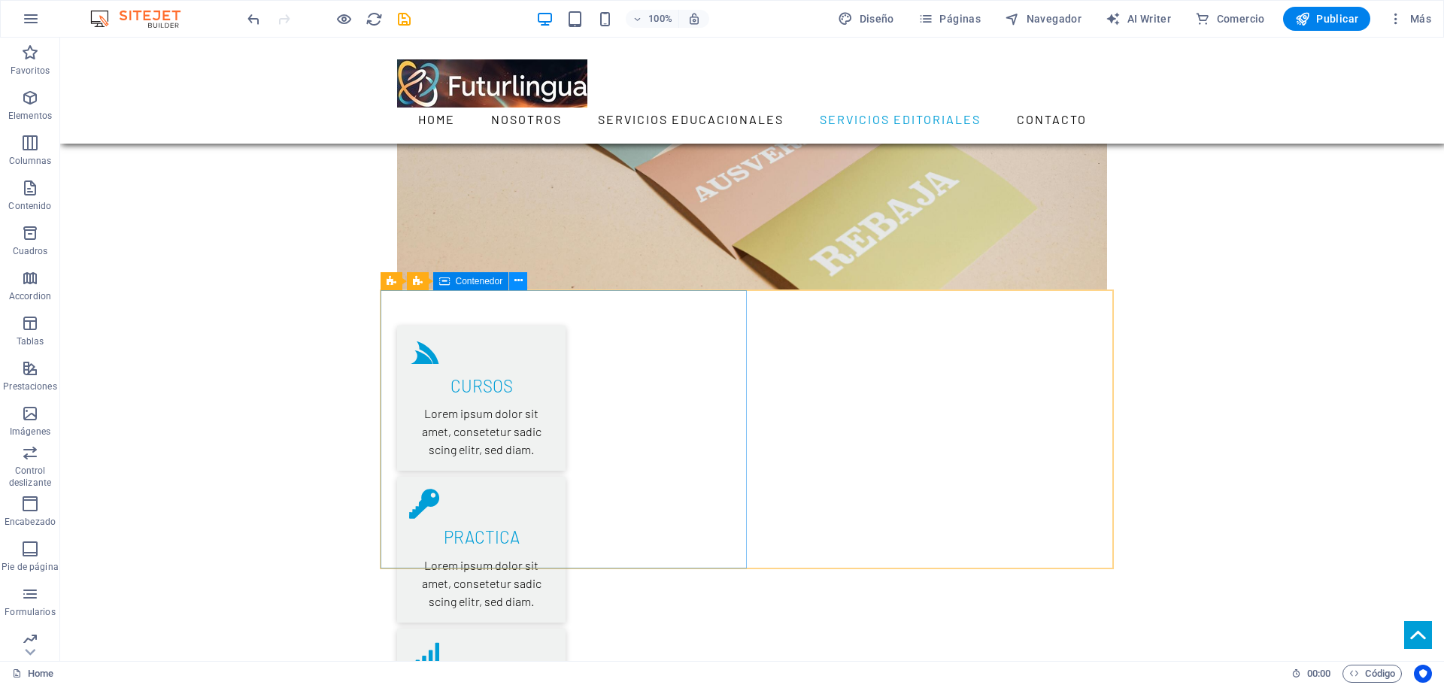
click at [518, 284] on icon at bounding box center [518, 281] width 8 height 16
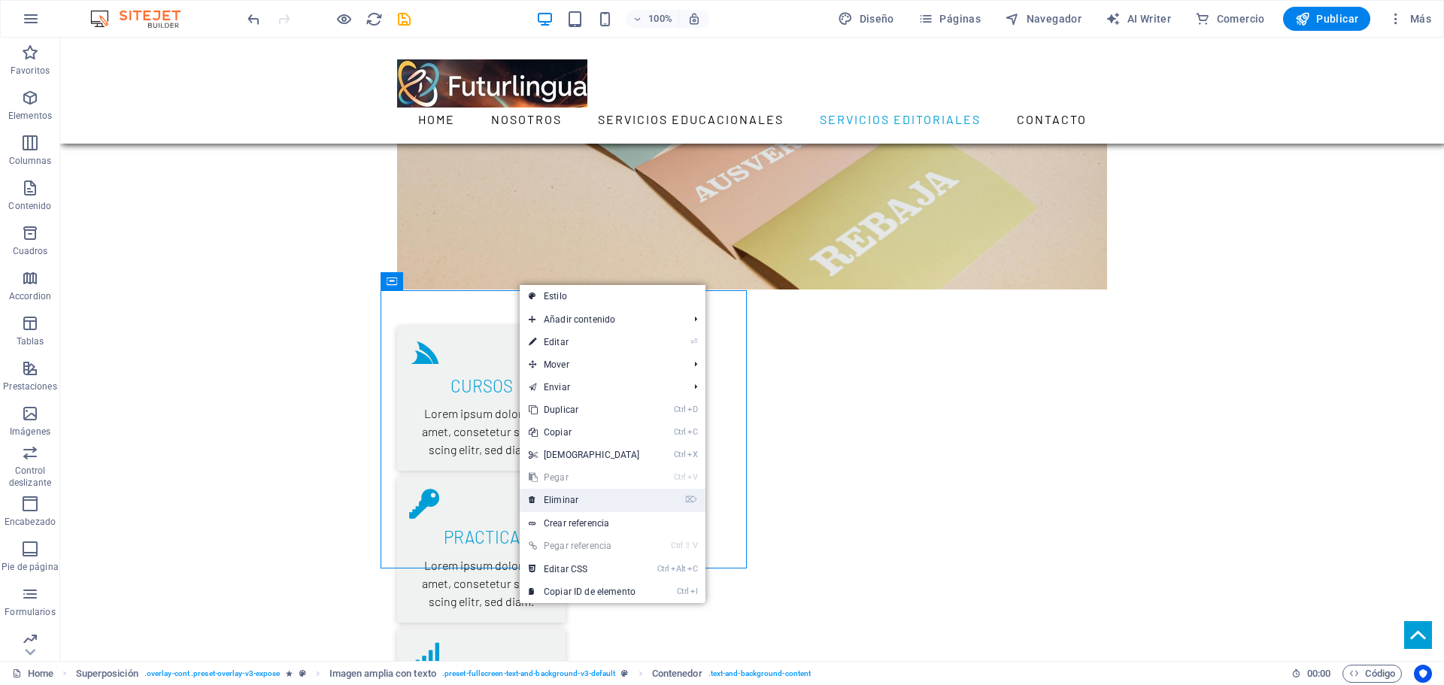
click at [587, 492] on link "⌦ Eliminar" at bounding box center [584, 500] width 129 height 23
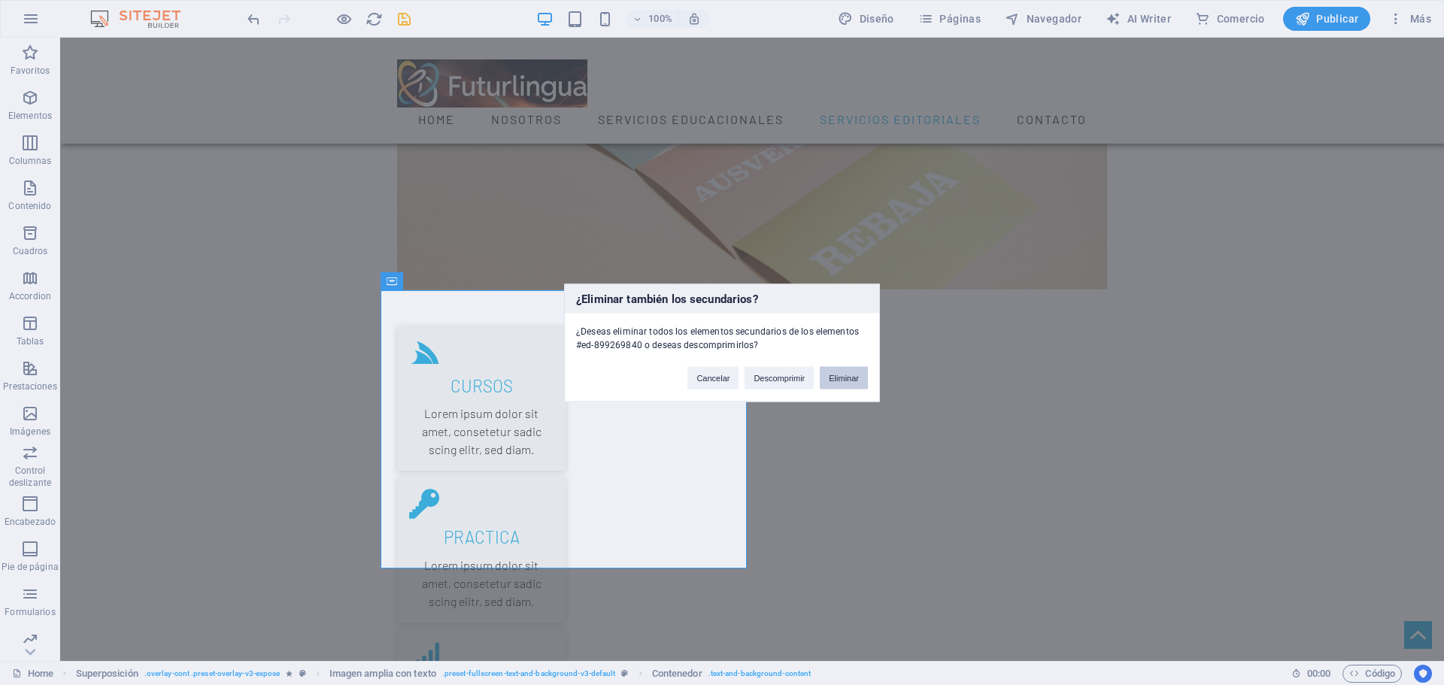
click at [840, 373] on button "Eliminar" at bounding box center [844, 377] width 48 height 23
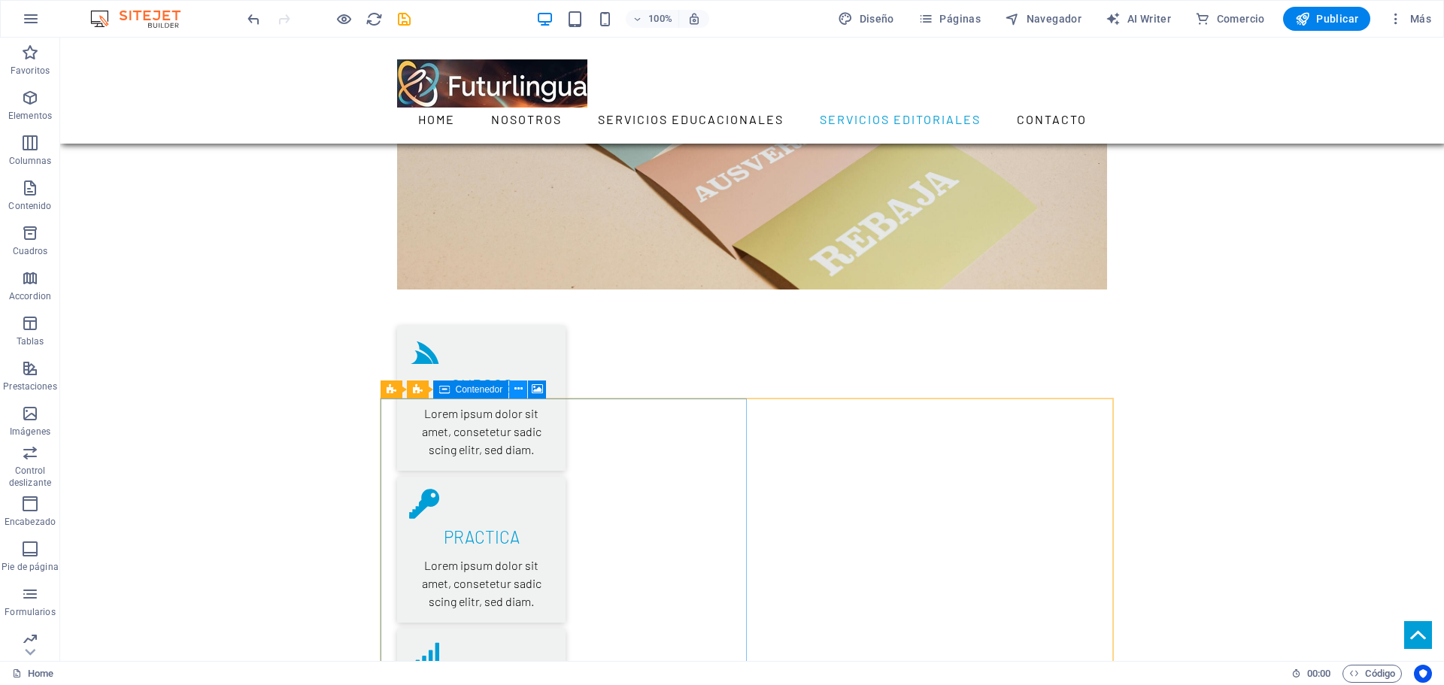
click at [523, 392] on button at bounding box center [518, 390] width 18 height 18
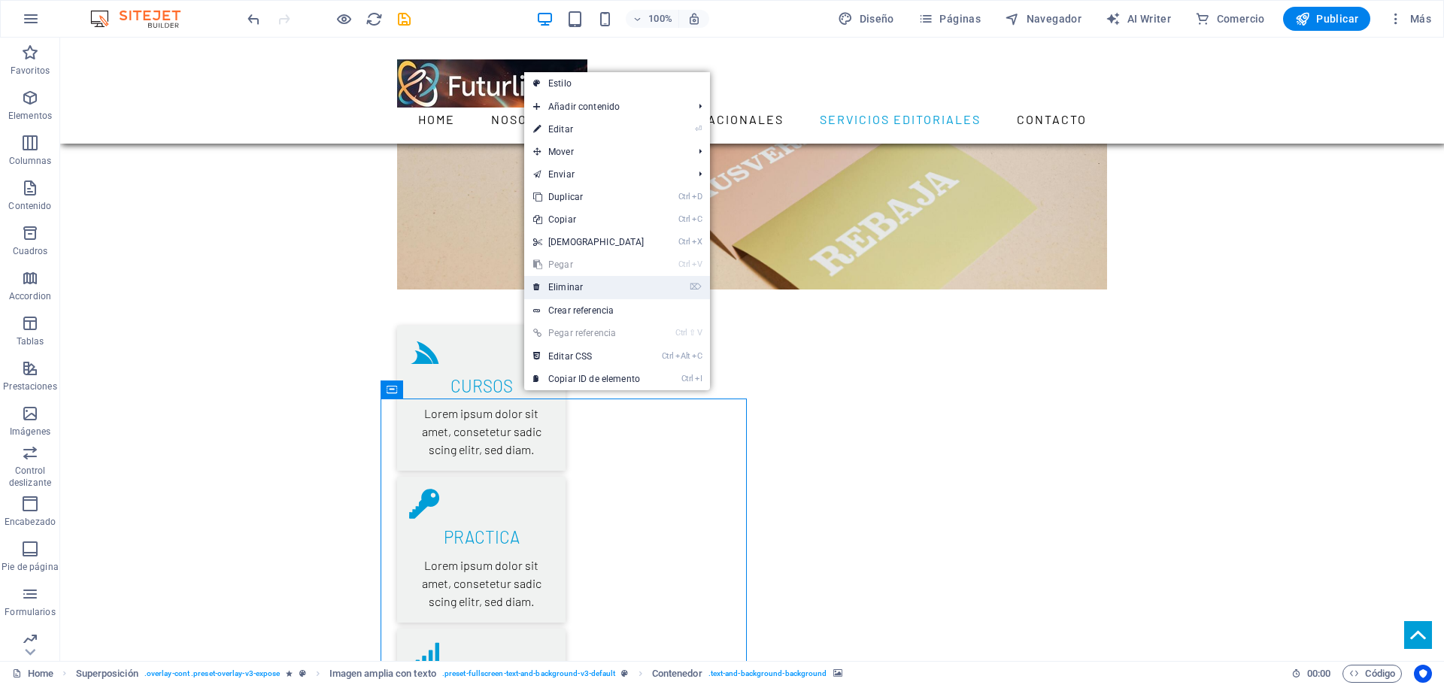
click at [588, 296] on link "⌦ Eliminar" at bounding box center [588, 287] width 129 height 23
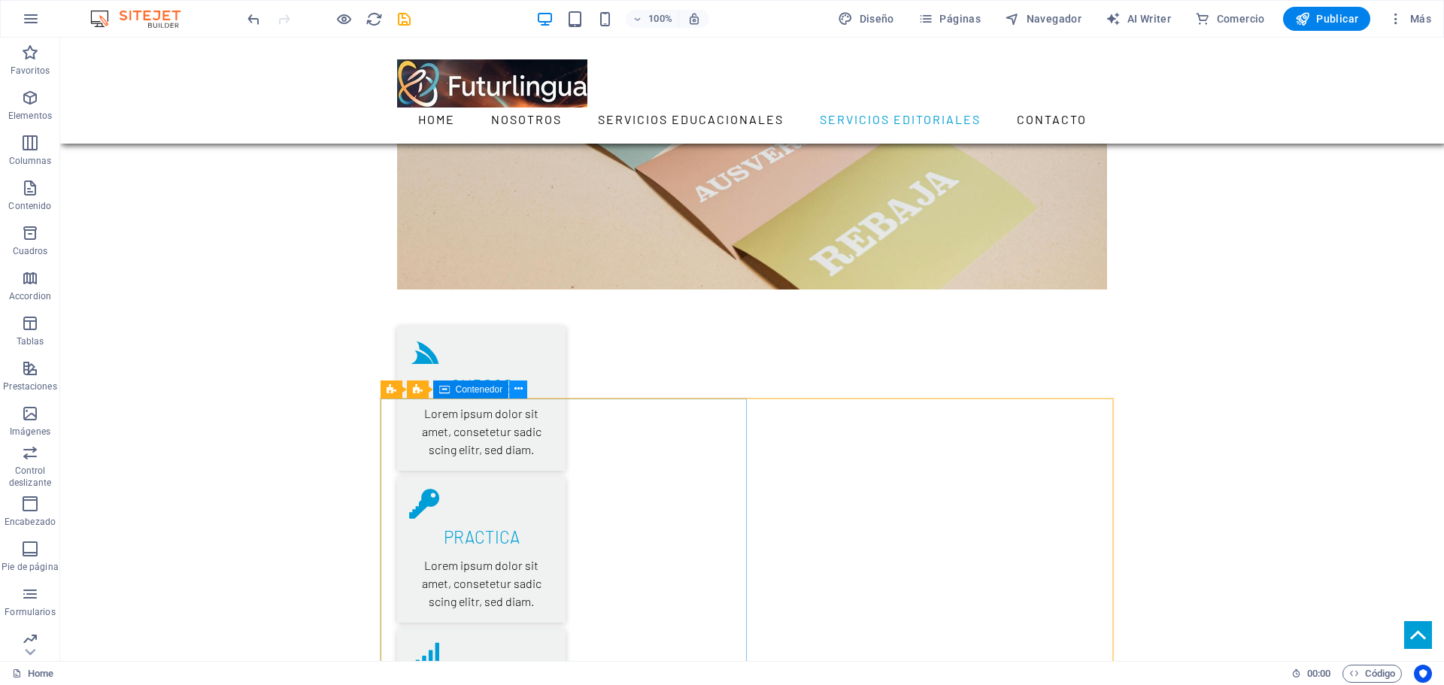
click at [522, 390] on icon at bounding box center [518, 389] width 8 height 16
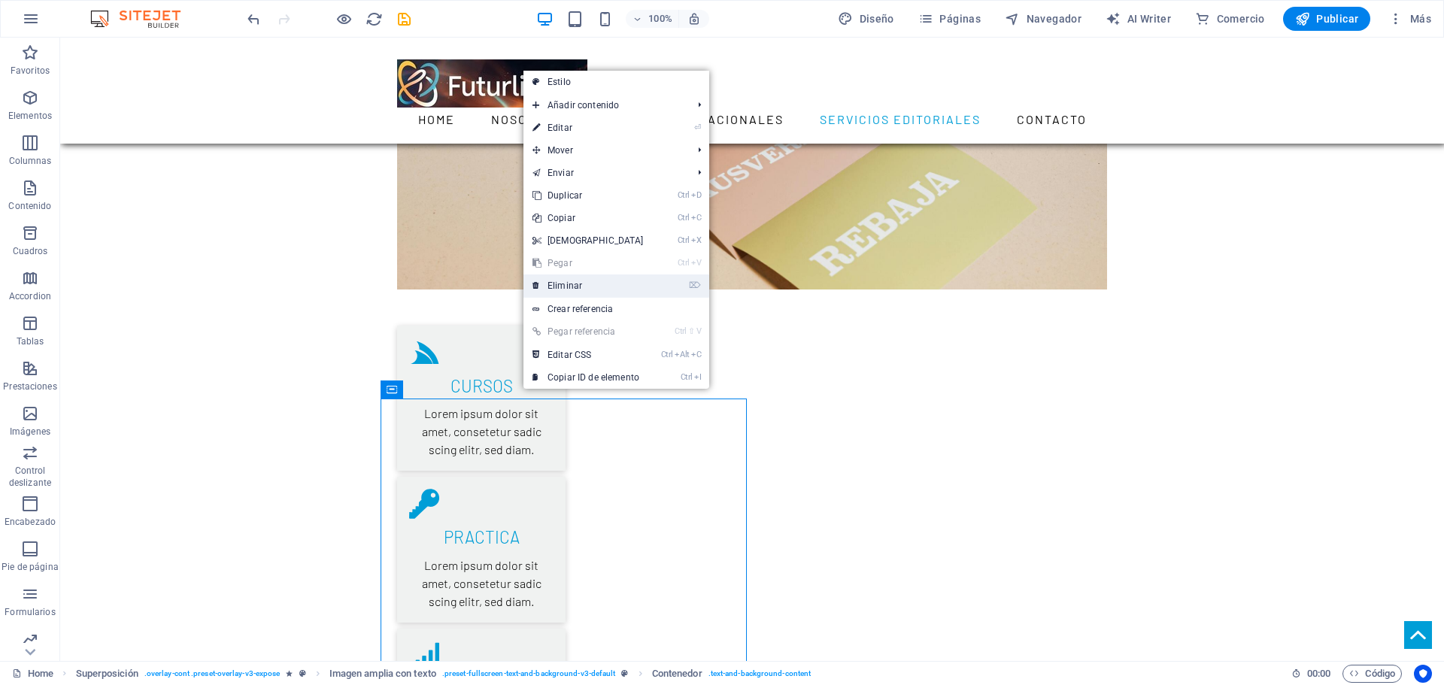
click at [584, 290] on link "⌦ Eliminar" at bounding box center [587, 286] width 129 height 23
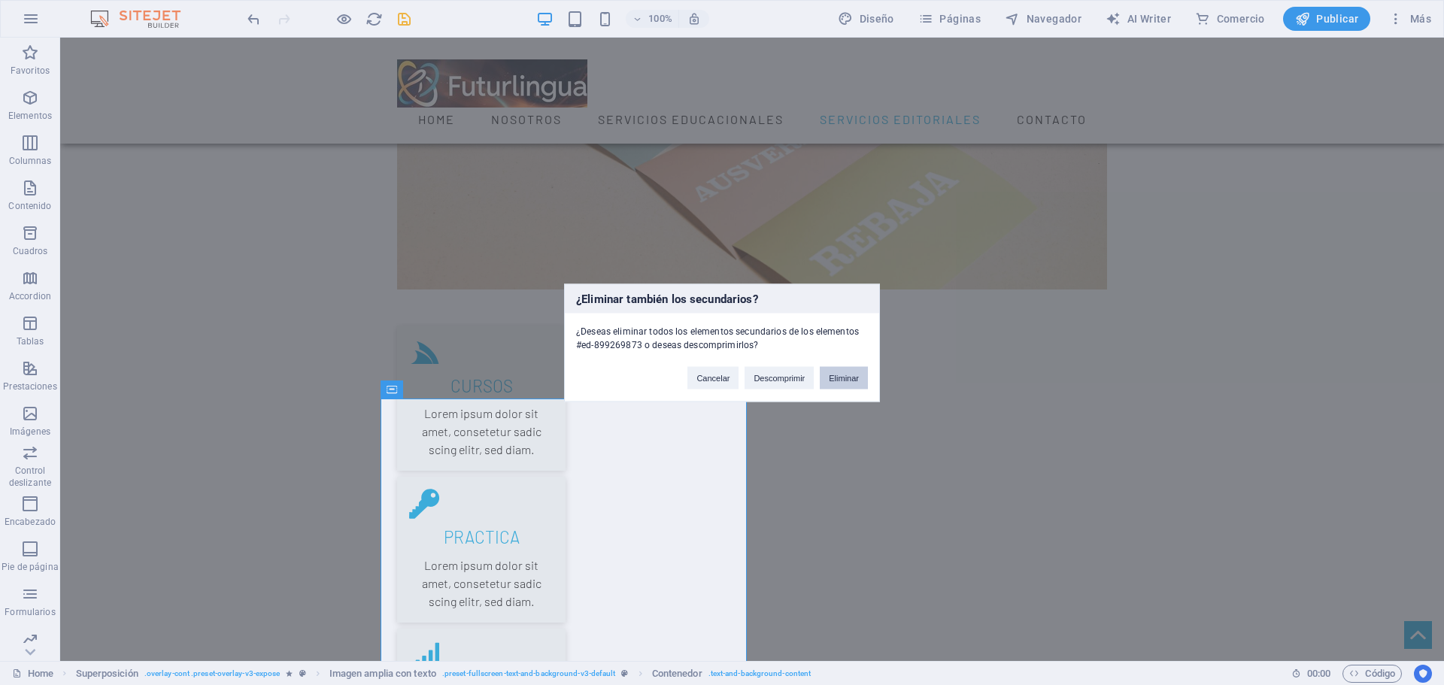
click at [839, 381] on button "Eliminar" at bounding box center [844, 377] width 48 height 23
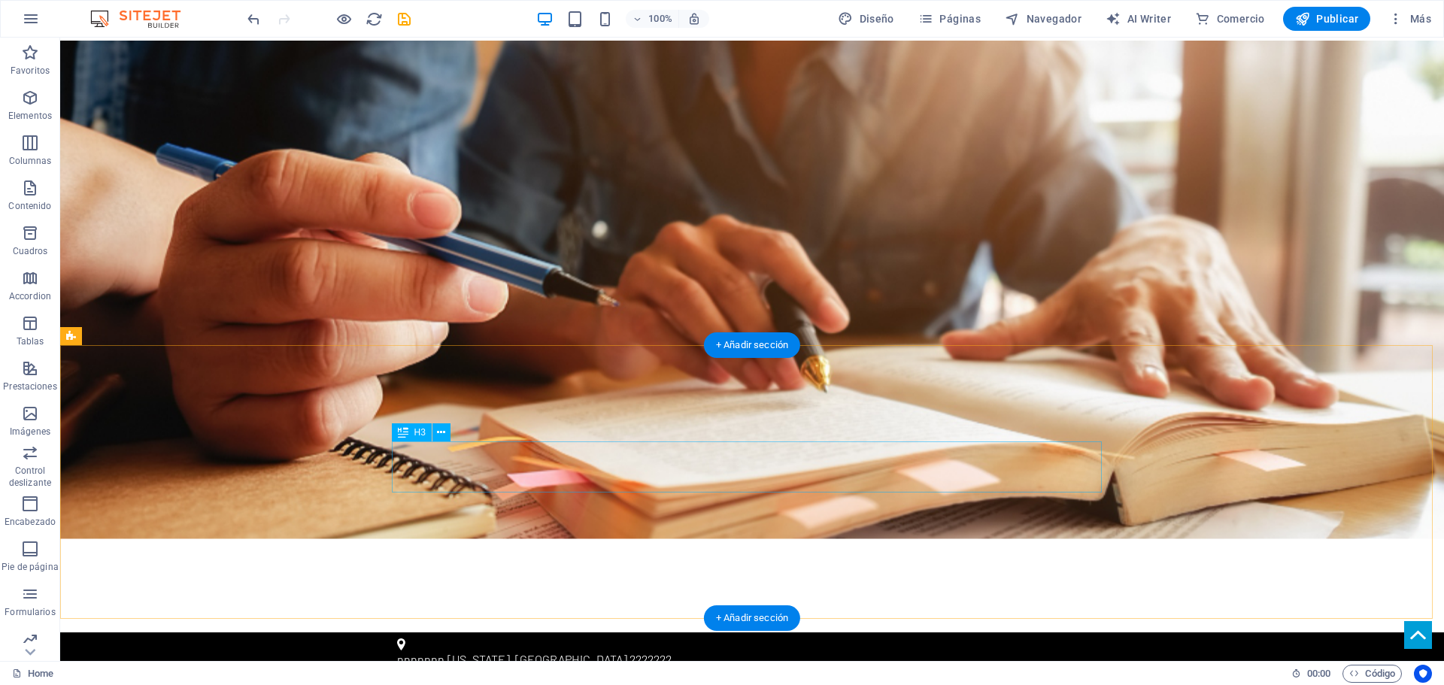
scroll to position [0, 0]
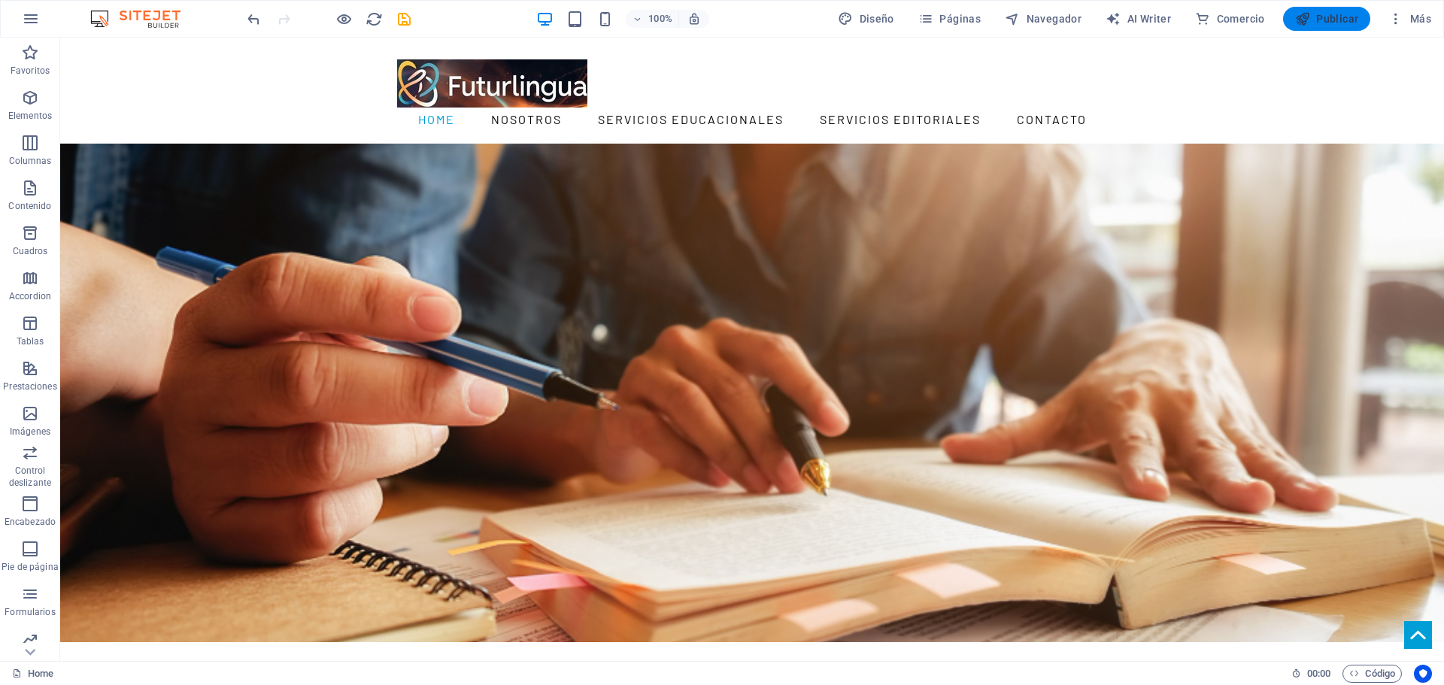
click at [1333, 22] on span "Publicar" at bounding box center [1327, 18] width 64 height 15
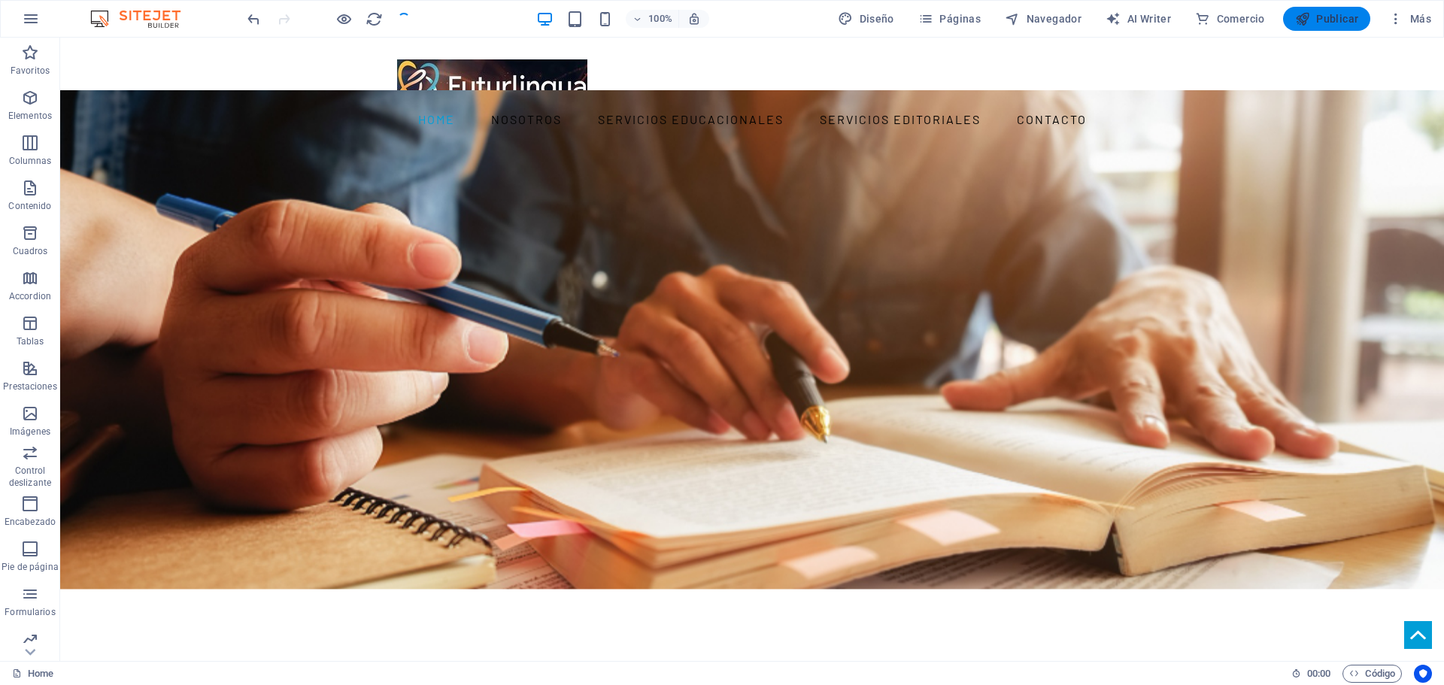
click at [1324, 17] on span "Publicar" at bounding box center [1327, 18] width 64 height 15
